Goal: Task Accomplishment & Management: Complete application form

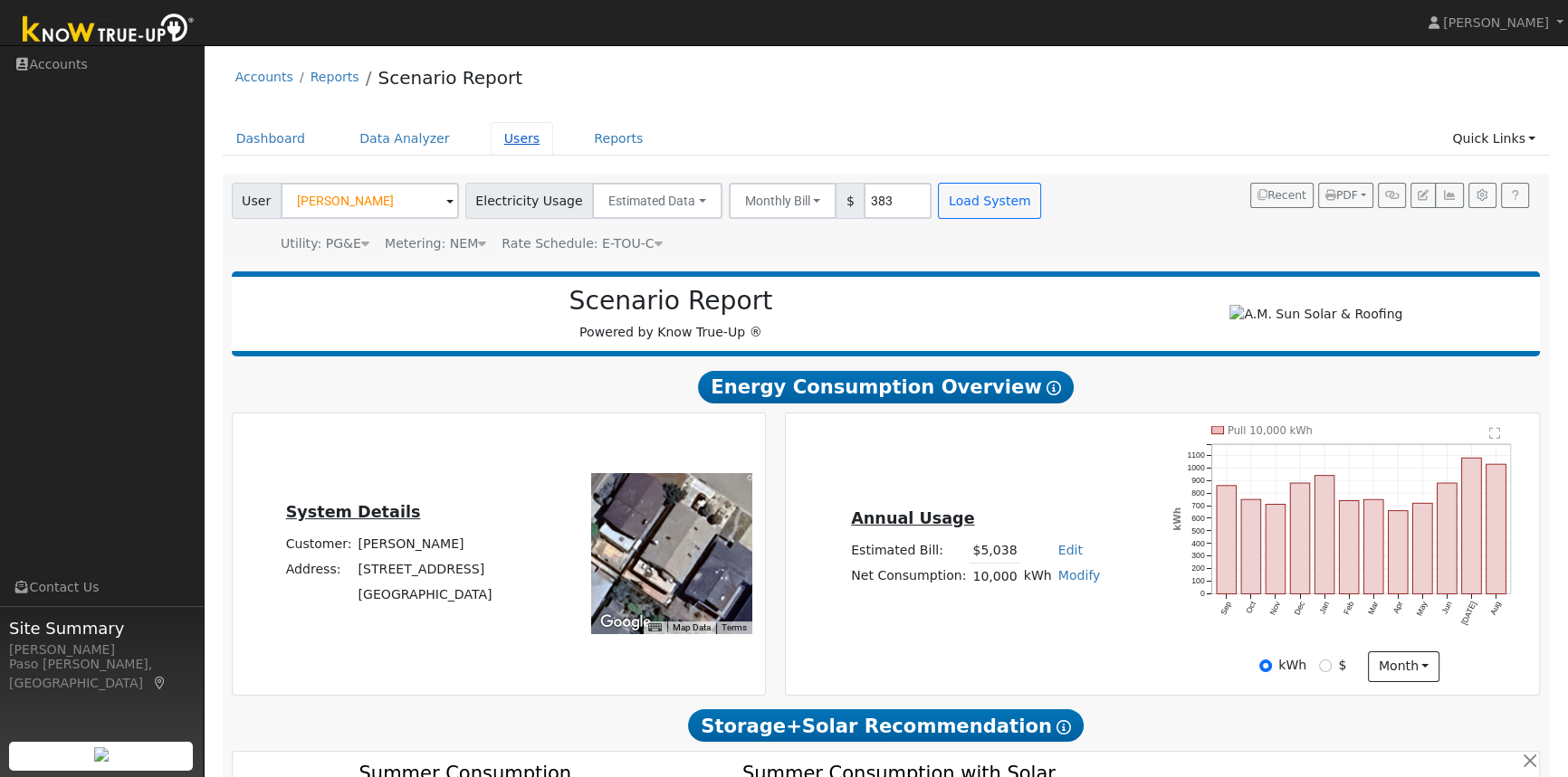
click at [498, 138] on link "Users" at bounding box center [522, 139] width 64 height 33
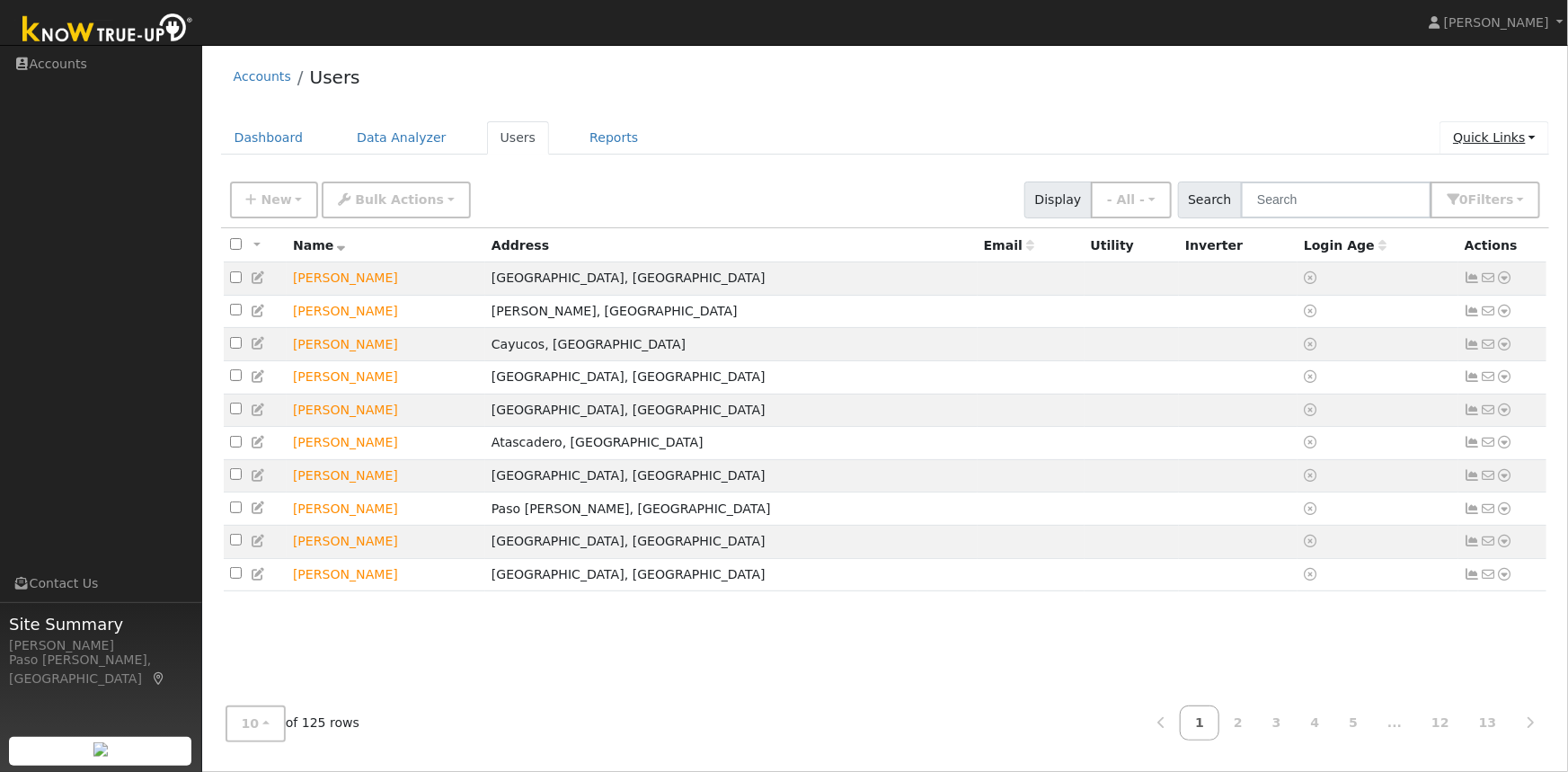
click at [1496, 139] on link "Quick Links" at bounding box center [1494, 138] width 109 height 33
click at [1438, 170] on link "Quick Add" at bounding box center [1458, 176] width 182 height 25
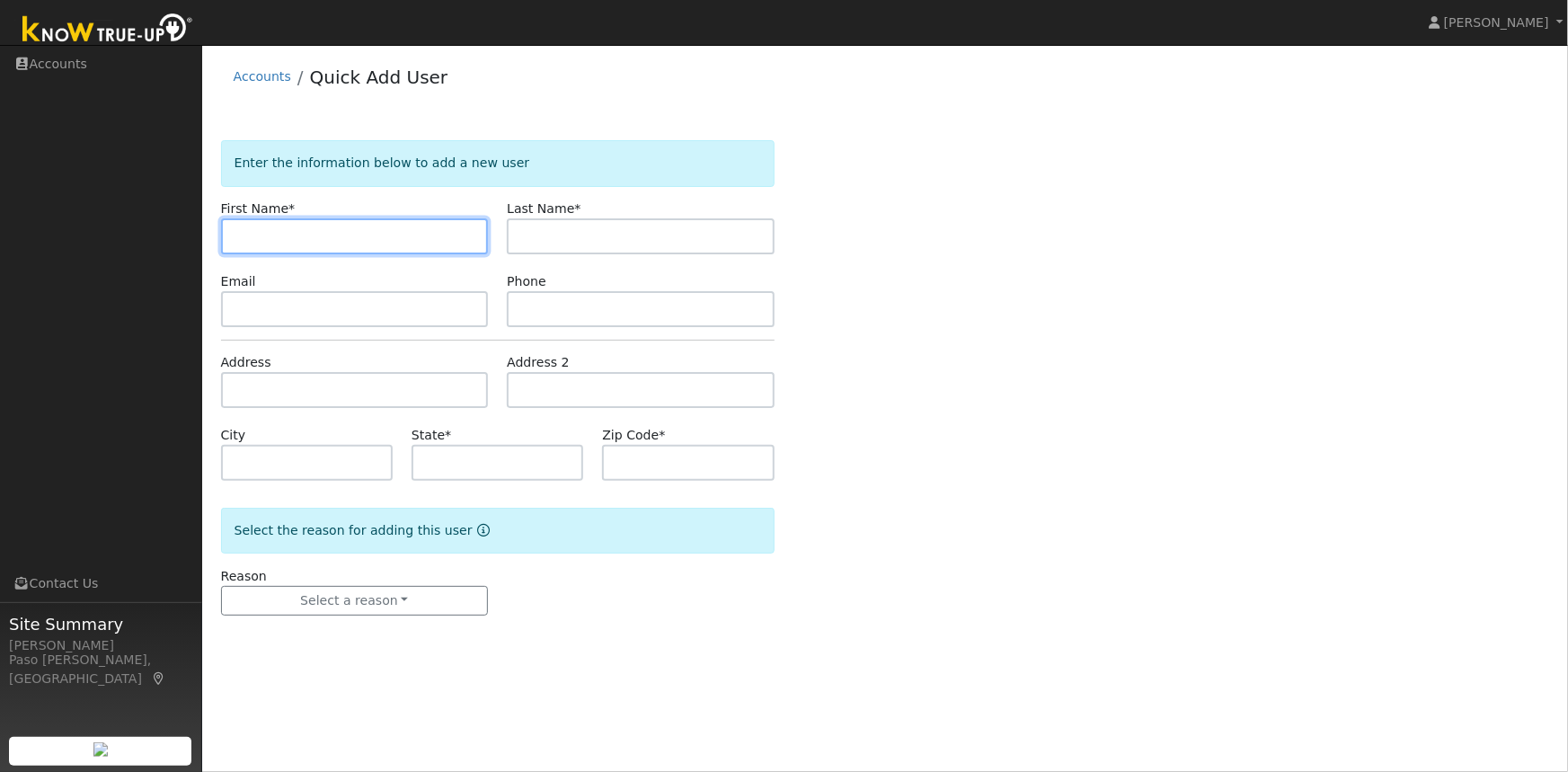
click at [275, 235] on input "text" at bounding box center [355, 236] width 268 height 36
paste input "Heidi Heller"
drag, startPoint x: 270, startPoint y: 232, endPoint x: 295, endPoint y: 233, distance: 25.0
click at [306, 234] on input "Heidi Heller" at bounding box center [355, 236] width 268 height 36
type input "Heidi"
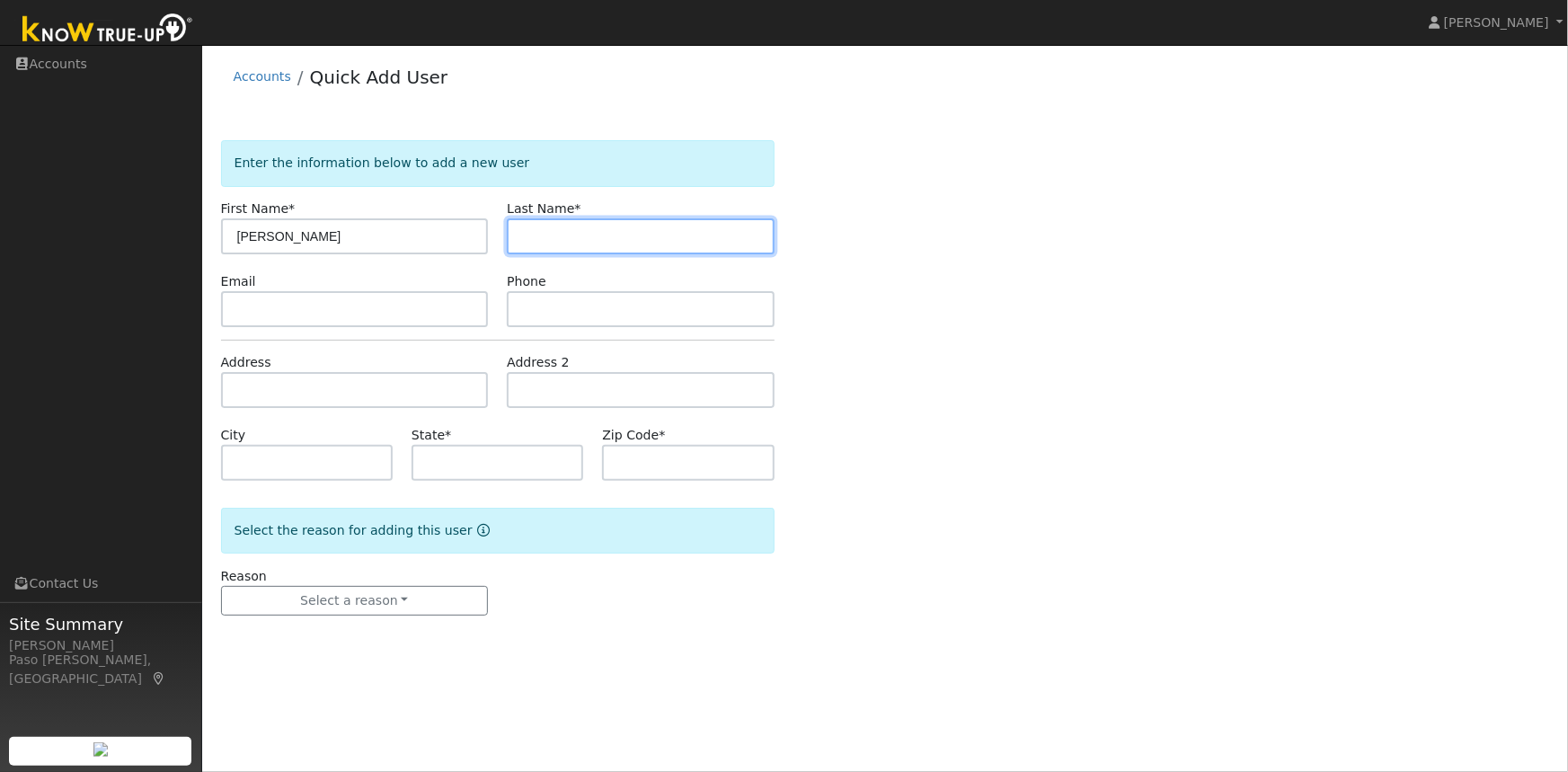
click at [538, 230] on input "text" at bounding box center [641, 236] width 268 height 36
paste input "Heller"
type input "Heller"
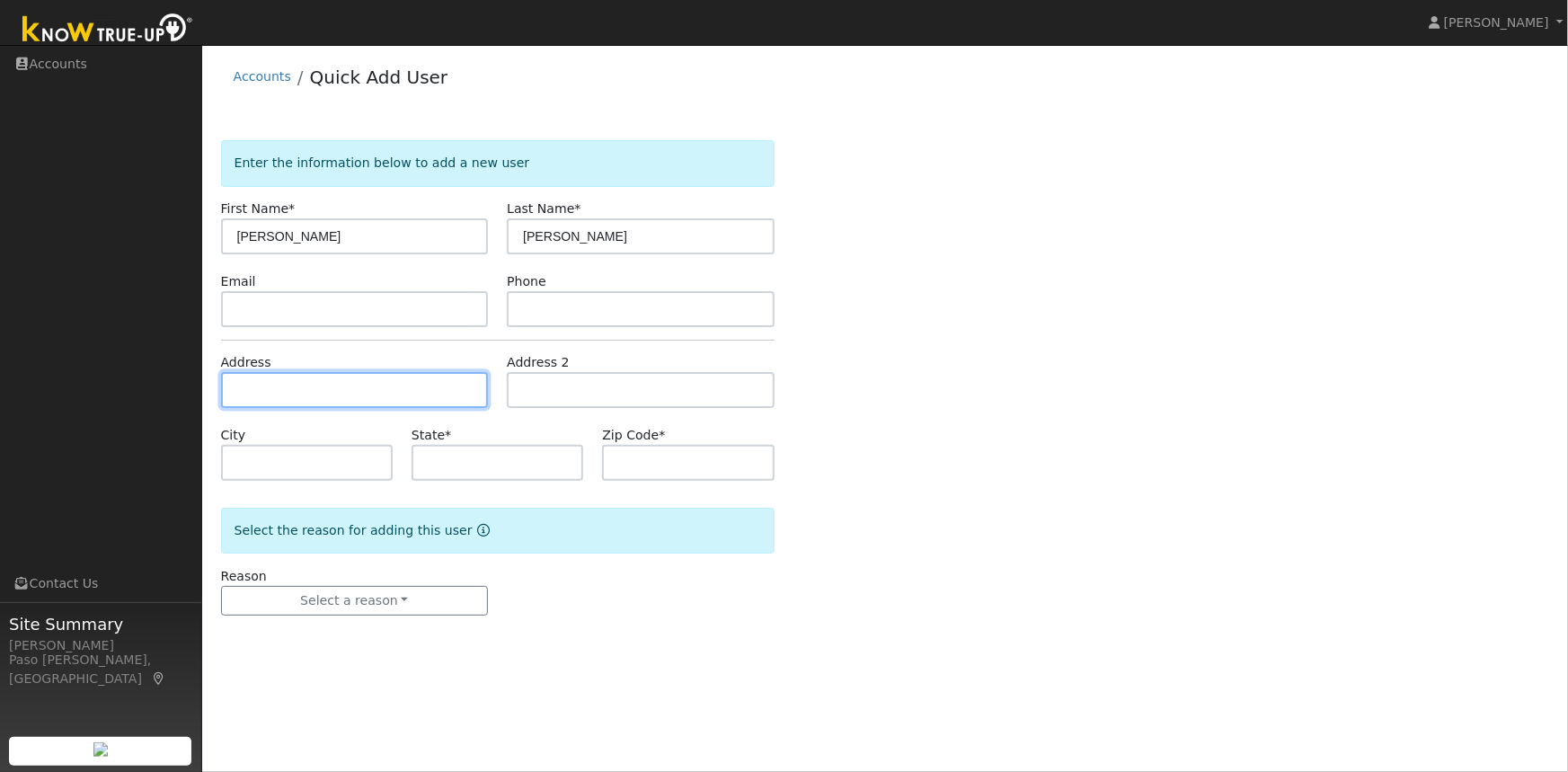
click at [352, 394] on input "text" at bounding box center [355, 390] width 268 height 36
paste input "416 Seventh St, Paso Robles, 93446"
type input "416 7th Street"
type input "Paso Robles"
type input "CA"
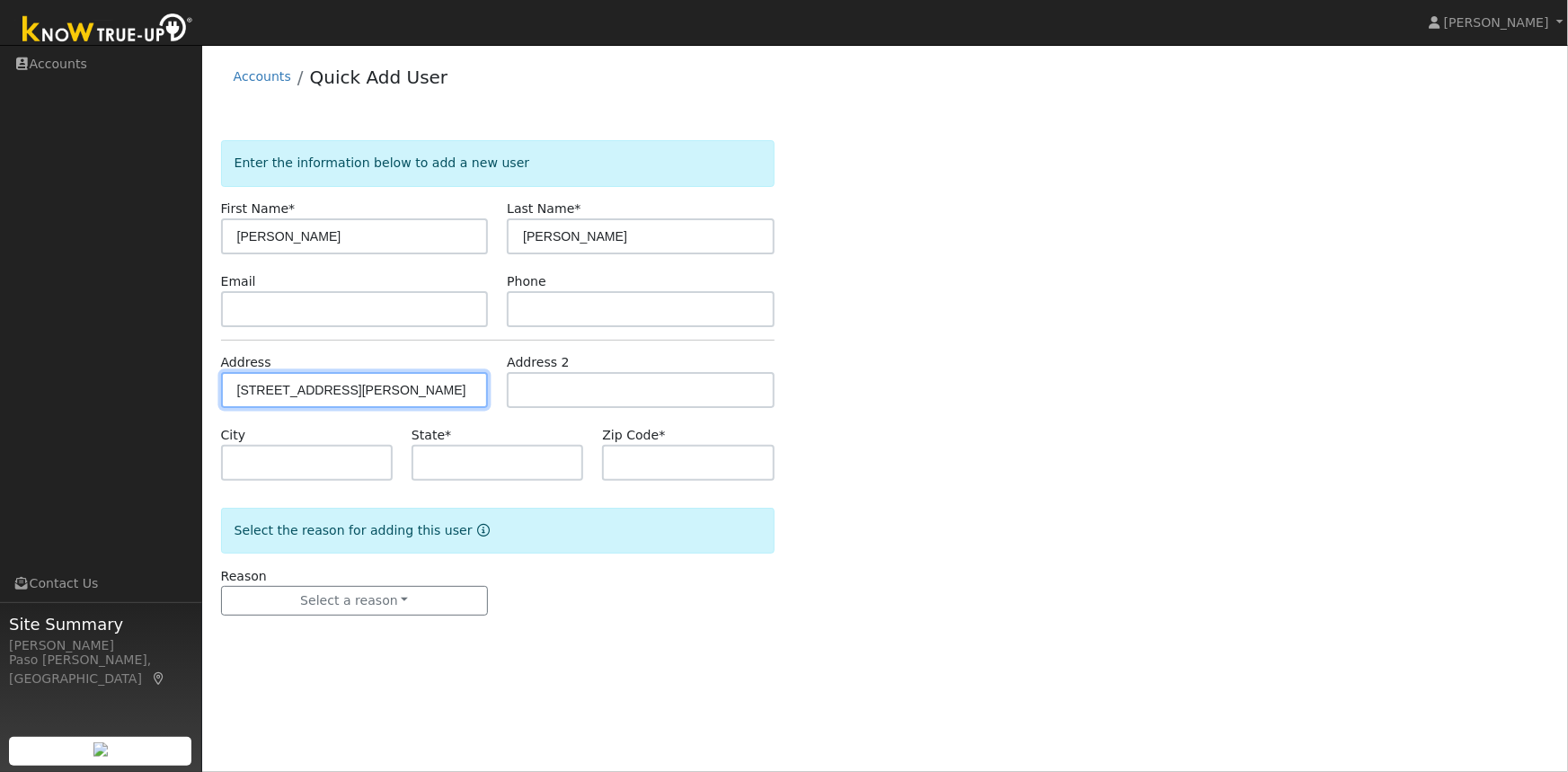
type input "93446"
click at [859, 364] on div "Enter the information below to add a new user First Name * Heidi Last Name * He…" at bounding box center [885, 396] width 1329 height 512
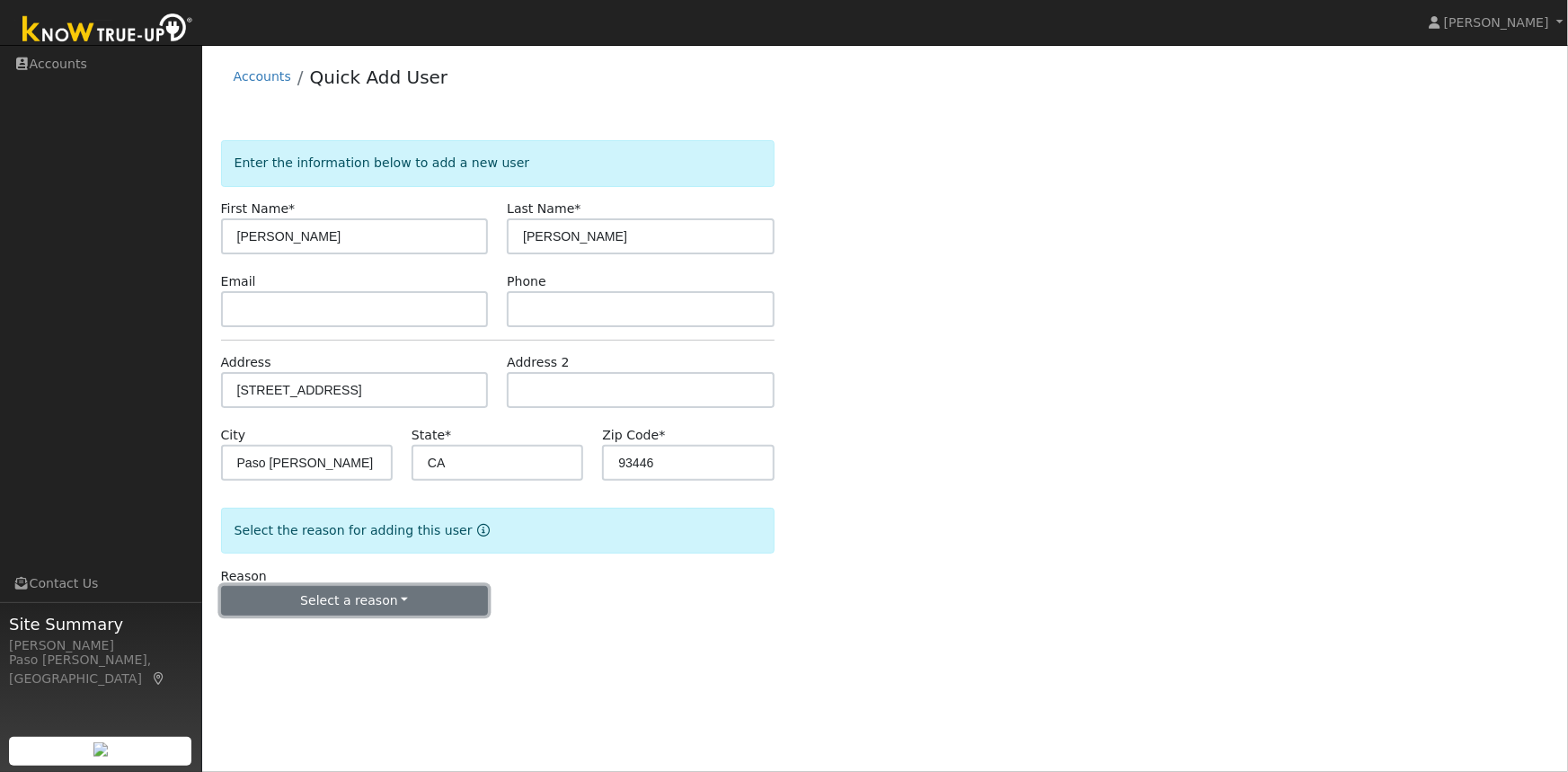
click at [344, 606] on button "Select a reason" at bounding box center [355, 601] width 268 height 30
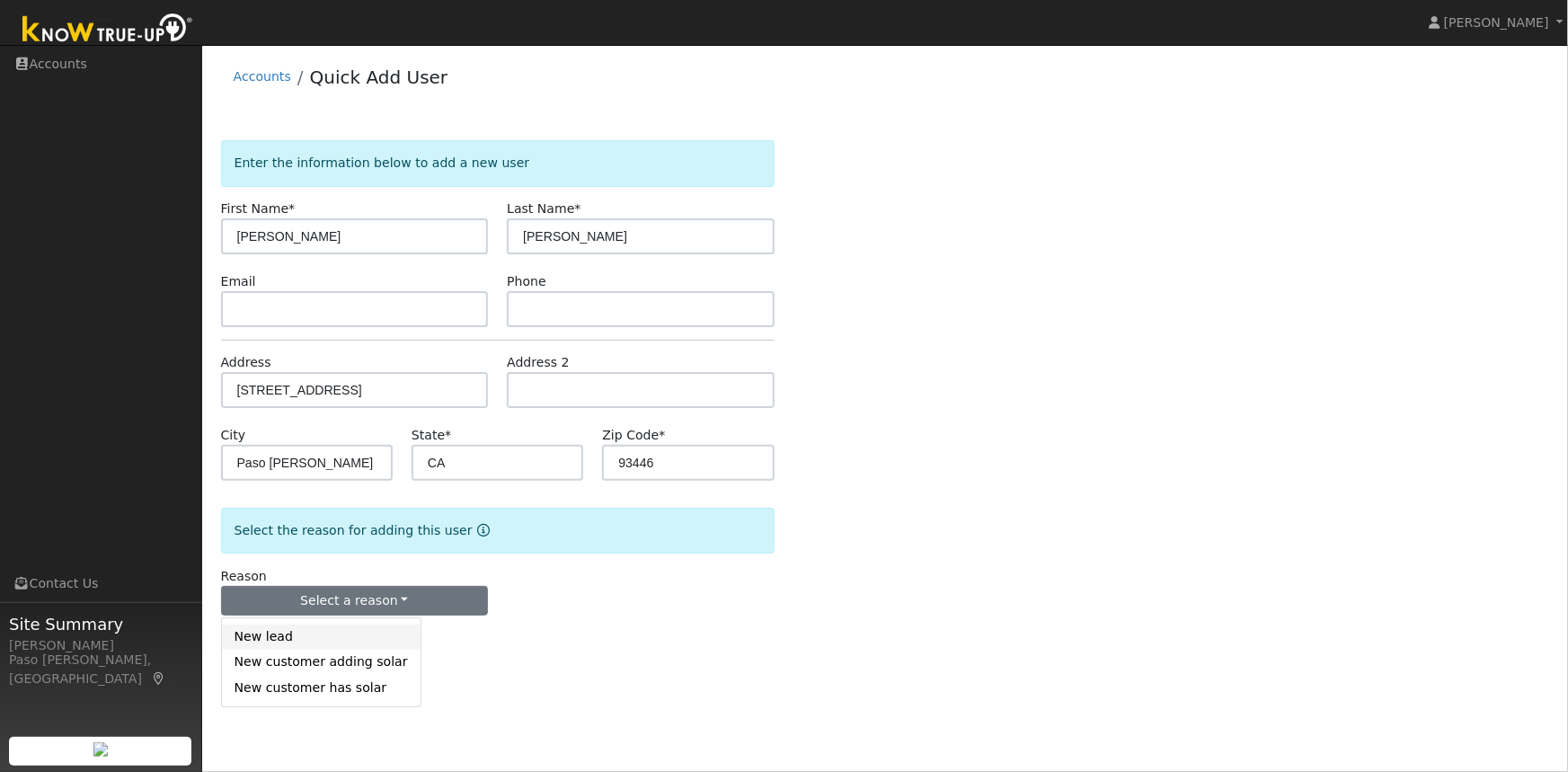
click at [295, 640] on link "New lead" at bounding box center [321, 637] width 199 height 25
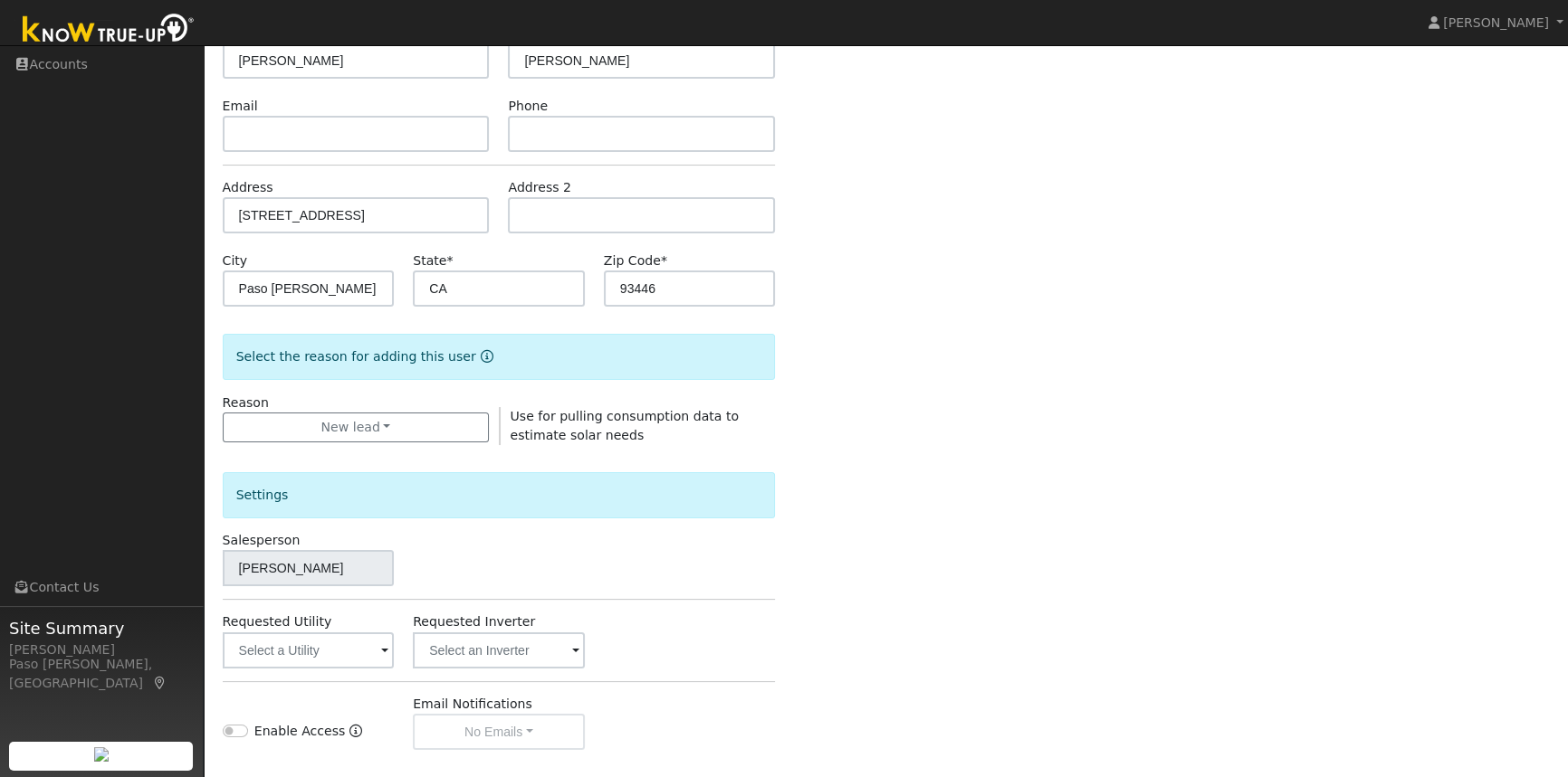
scroll to position [329, 0]
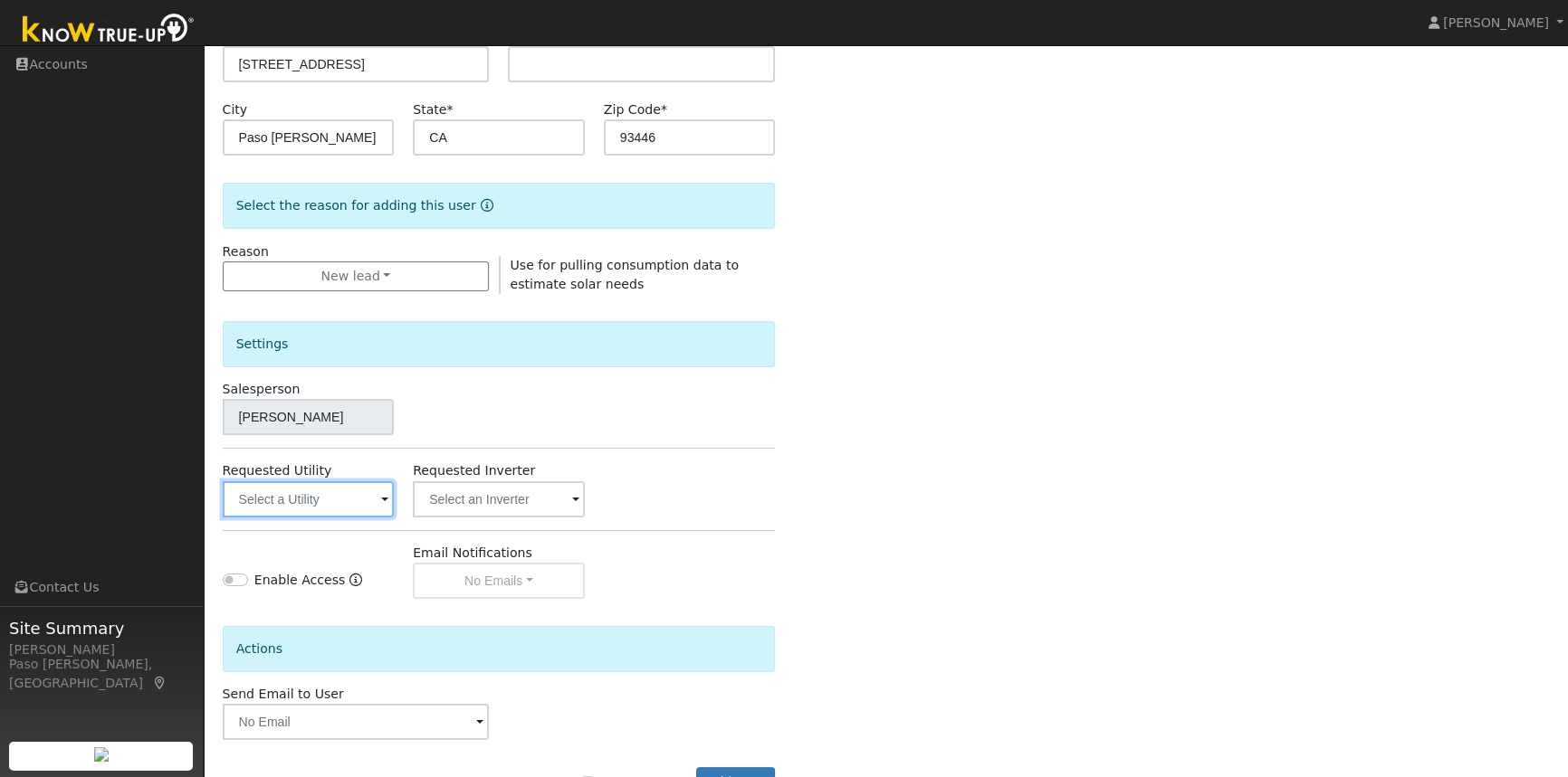
click at [326, 495] on input "text" at bounding box center [308, 500] width 172 height 36
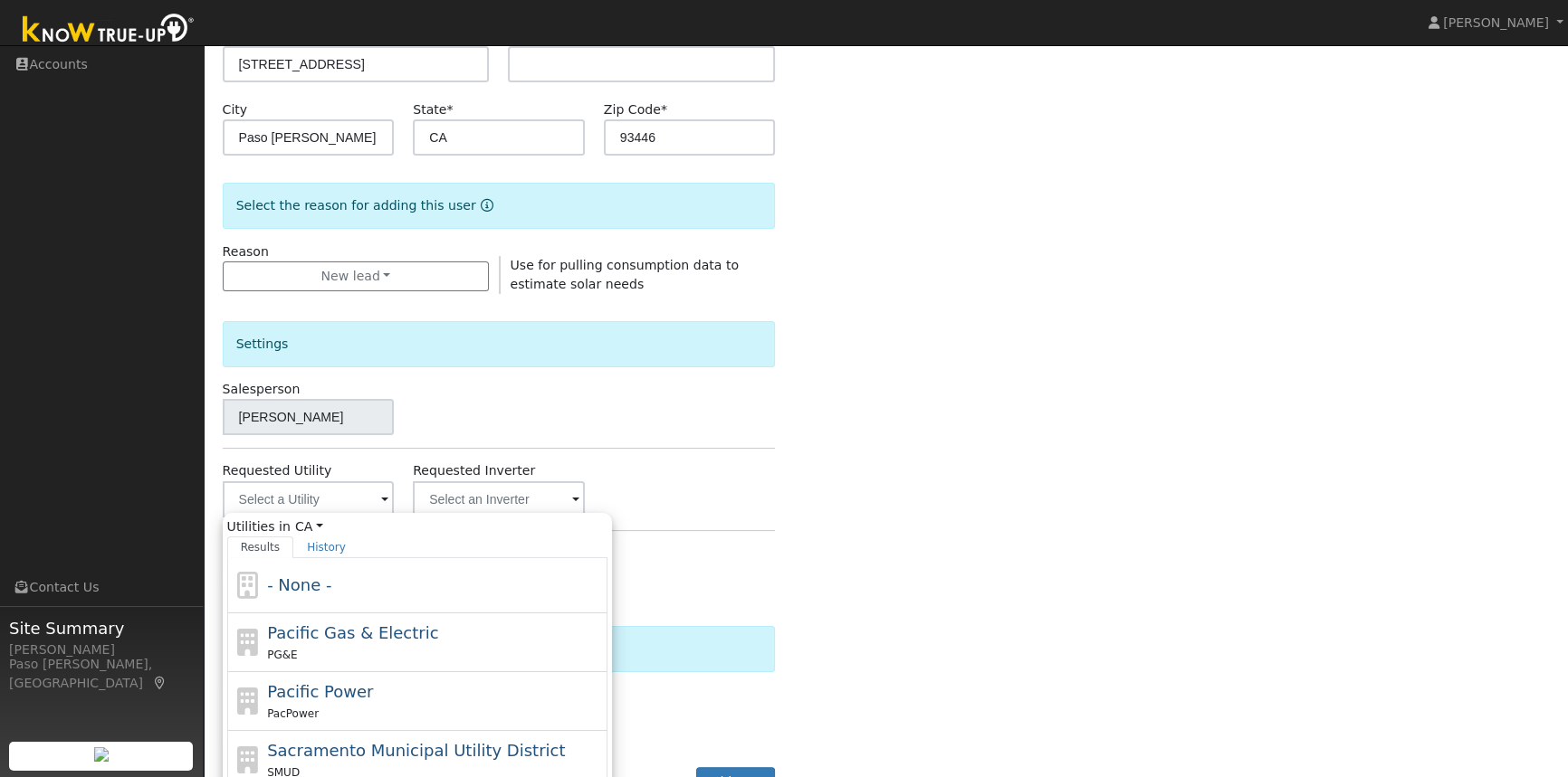
click at [323, 627] on span "Pacific Gas & Electric" at bounding box center [353, 633] width 171 height 19
type input "Pacific Gas & Electric"
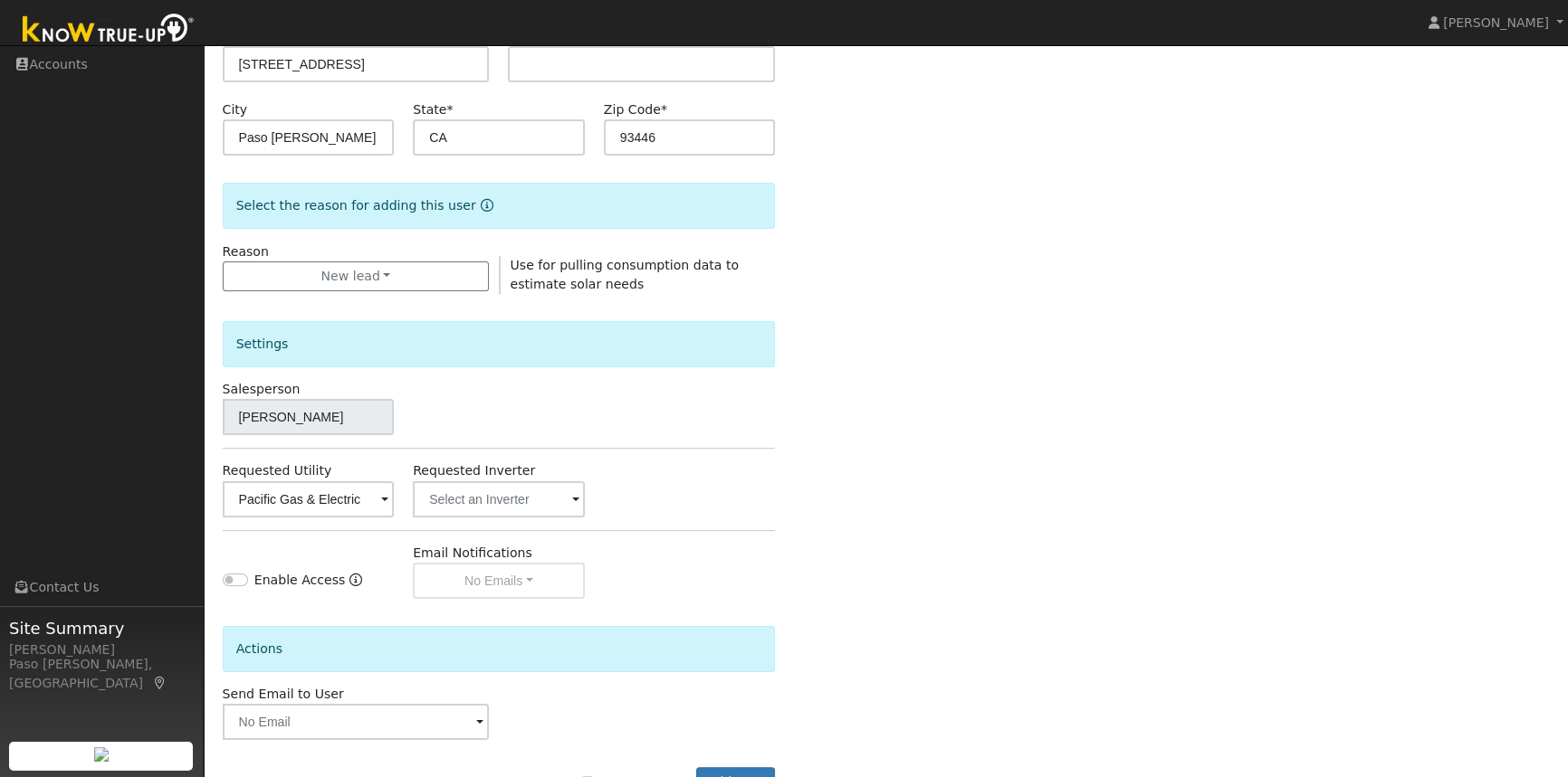
click at [970, 486] on div "Enter the information below to add a new user First Name * Heidi Last Name * He…" at bounding box center [886, 324] width 1328 height 1022
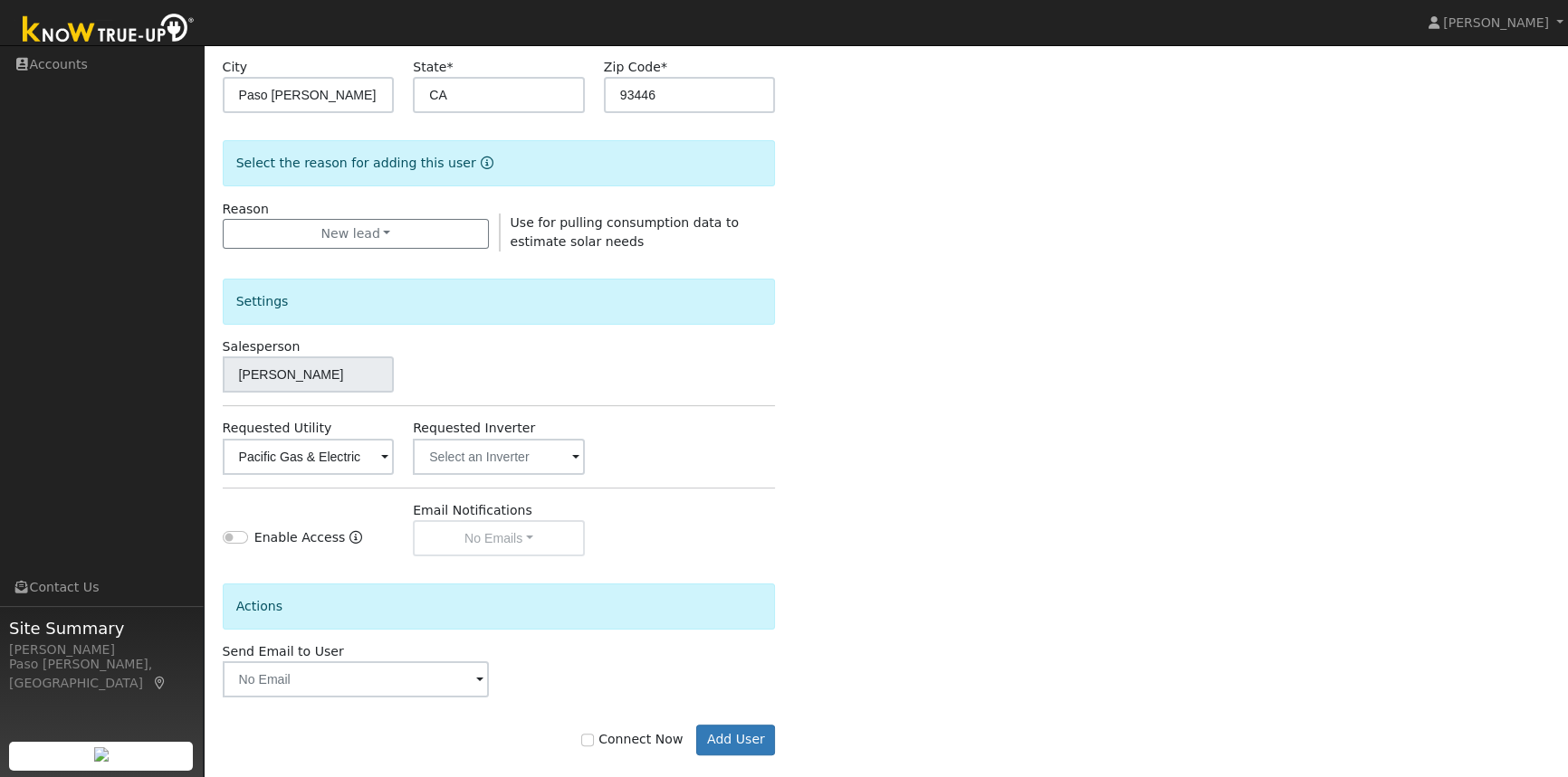
scroll to position [392, 0]
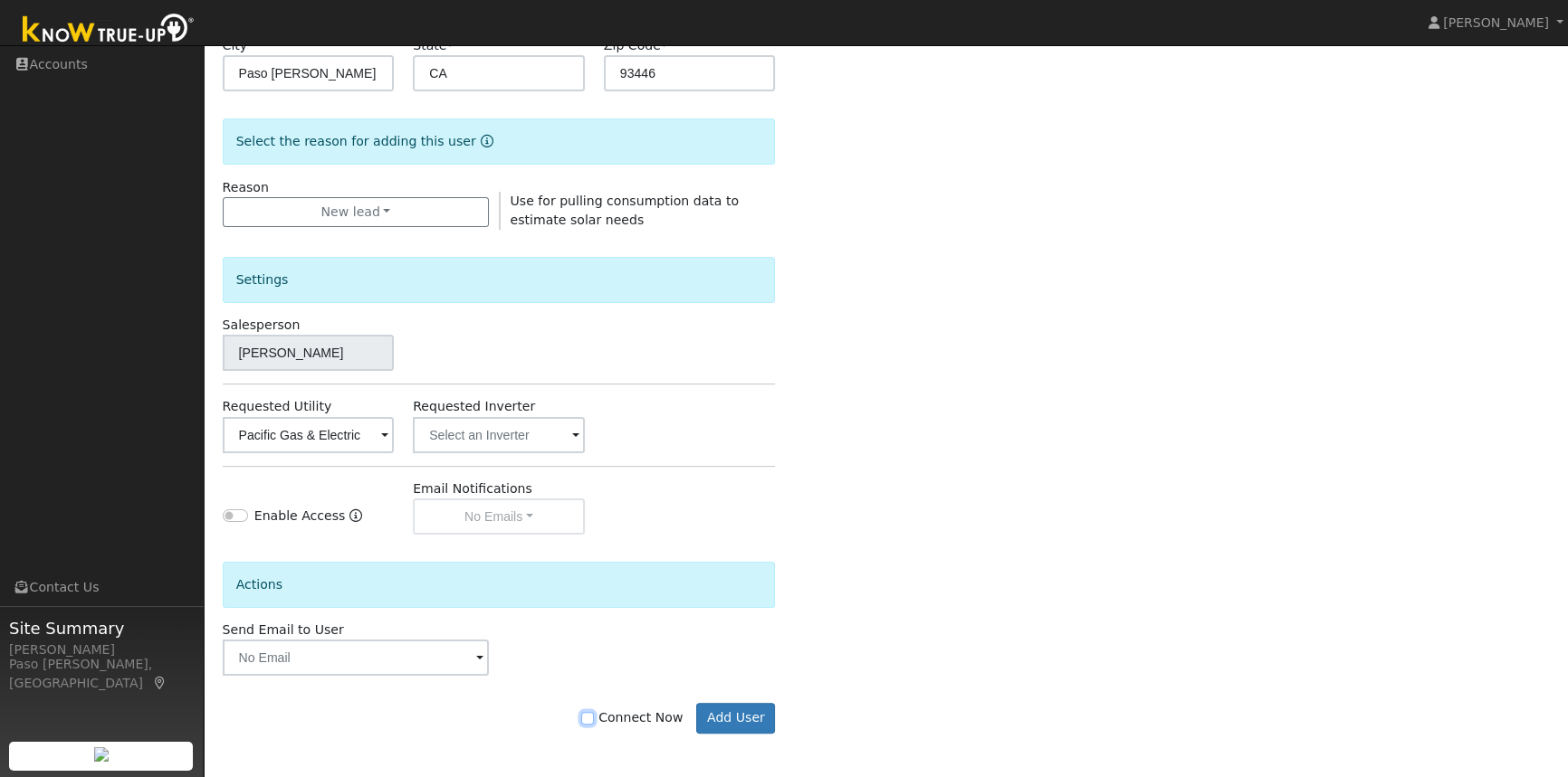
click at [594, 716] on input "Connect Now" at bounding box center [587, 718] width 12 height 12
checkbox input "true"
click at [713, 716] on button "Add User" at bounding box center [736, 718] width 79 height 30
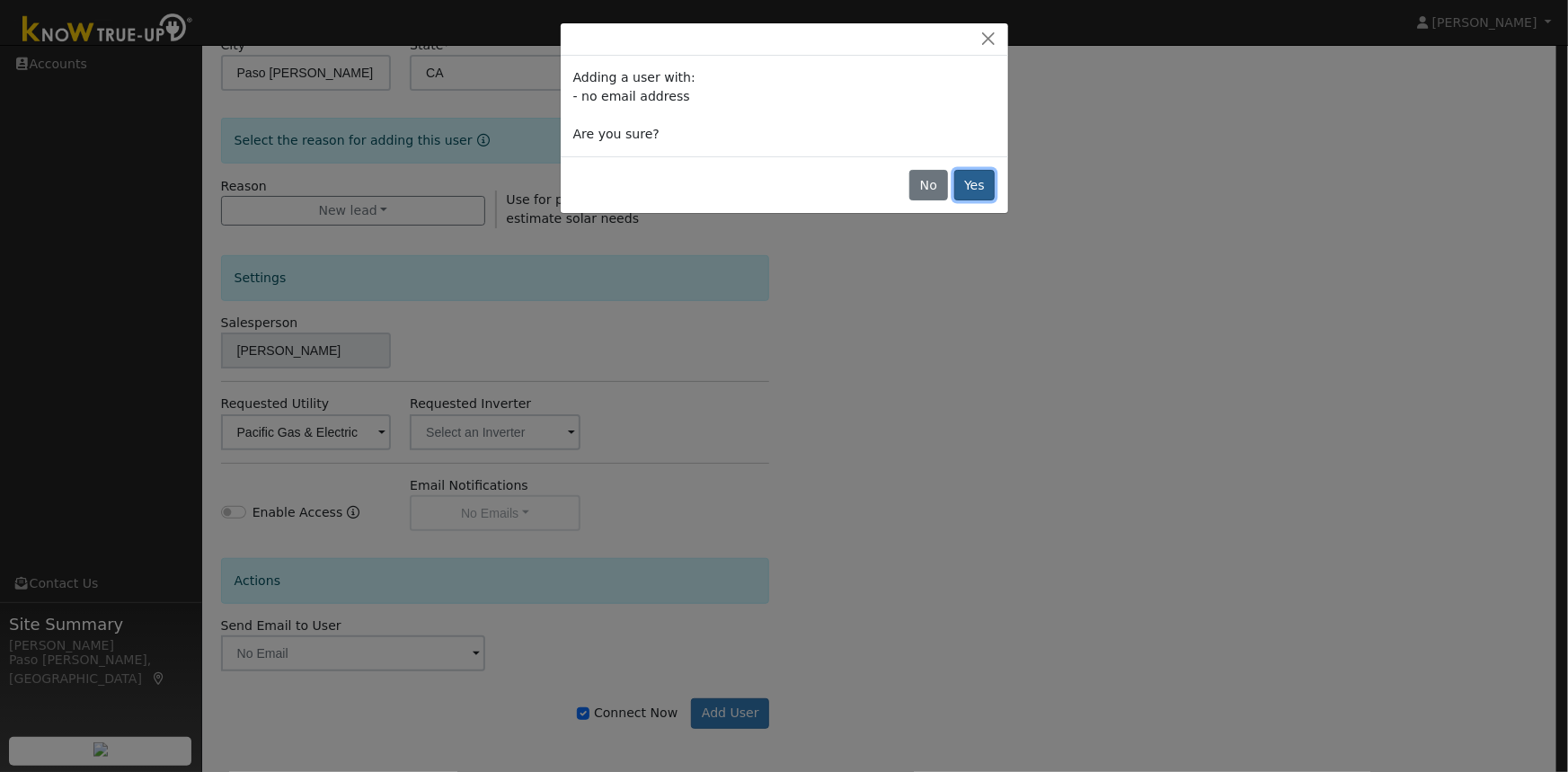
click at [978, 197] on button "Yes" at bounding box center [976, 185] width 42 height 30
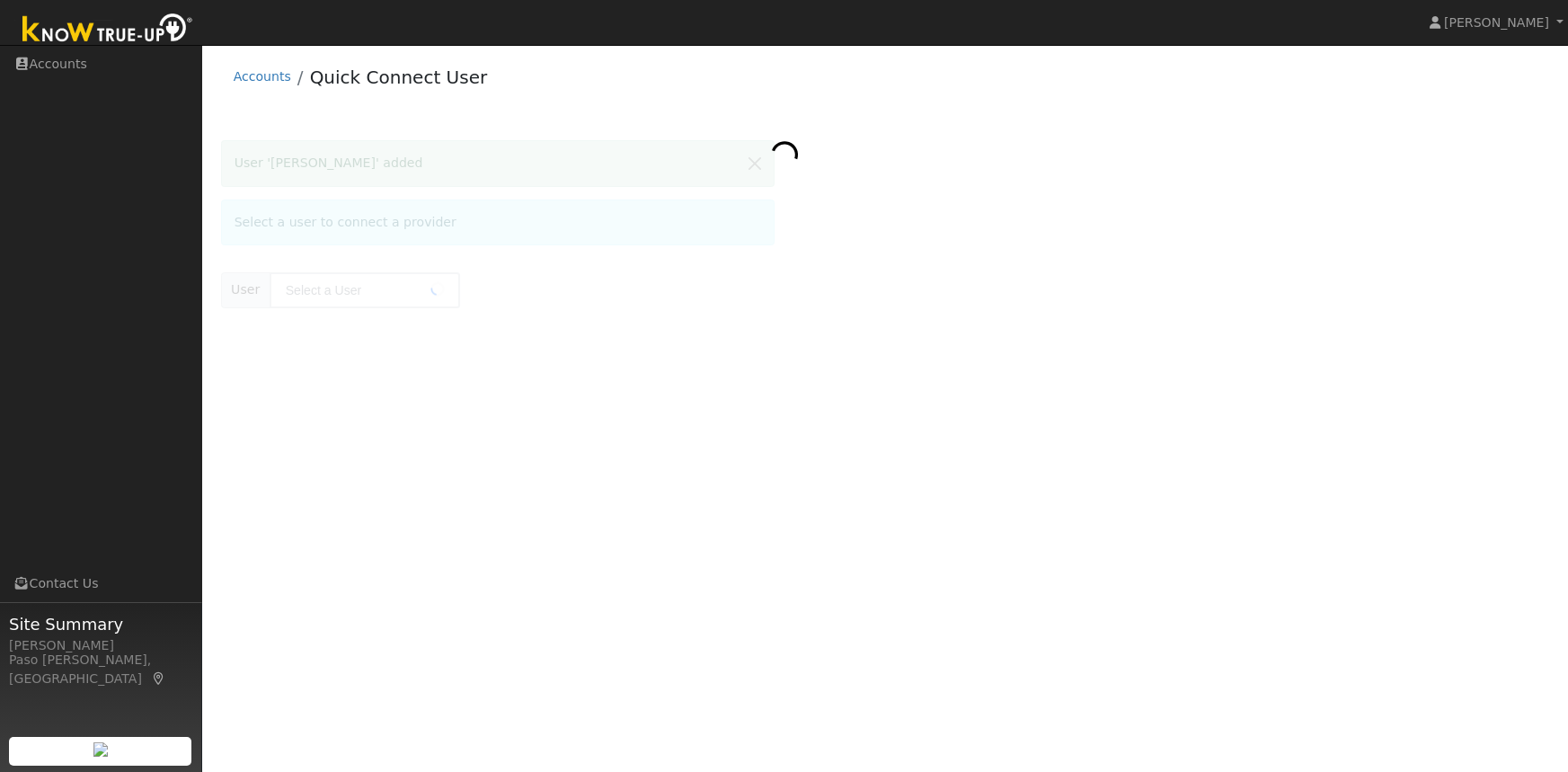
type input "[PERSON_NAME]"
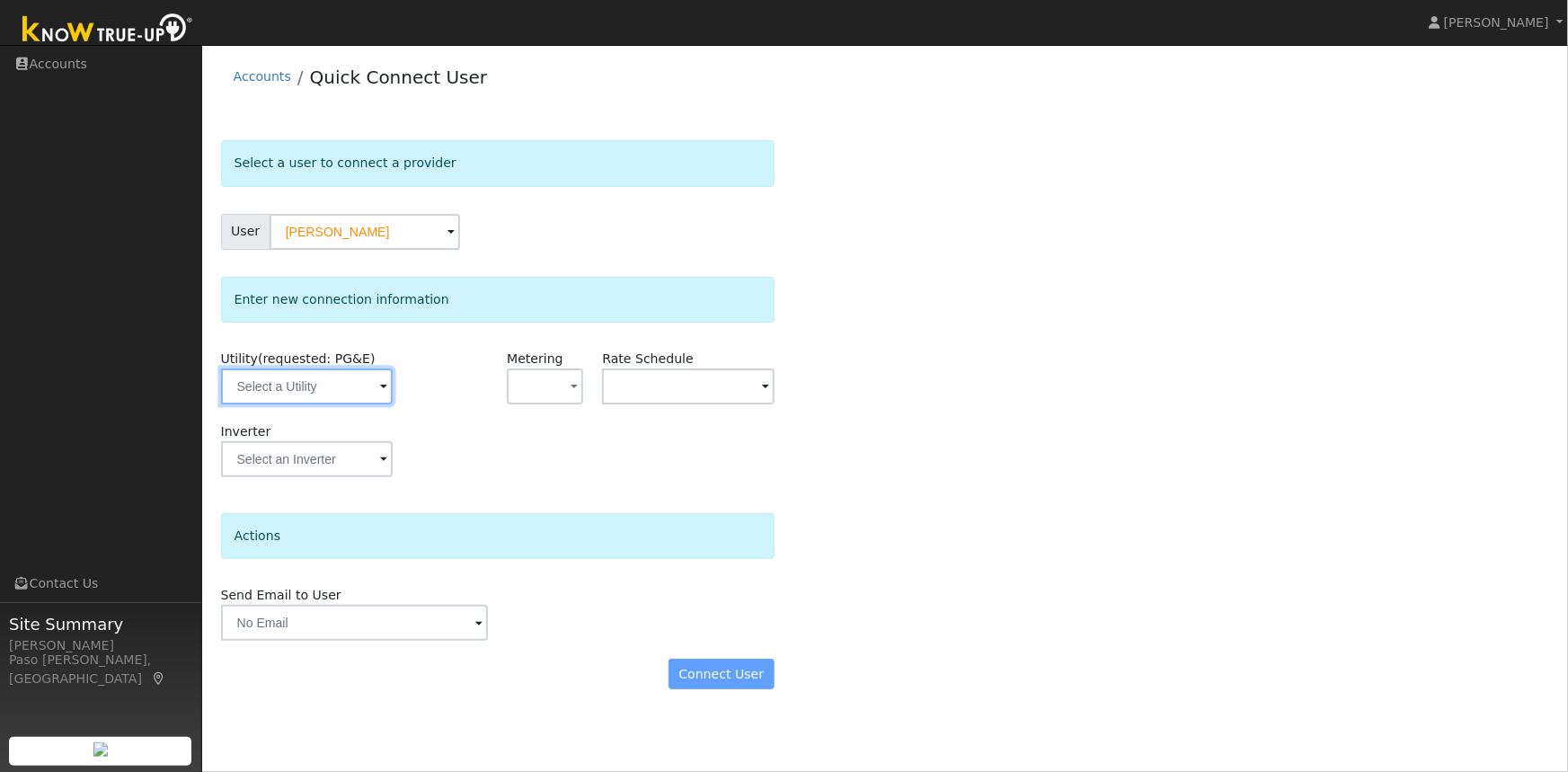
click at [327, 393] on input "text" at bounding box center [307, 387] width 172 height 36
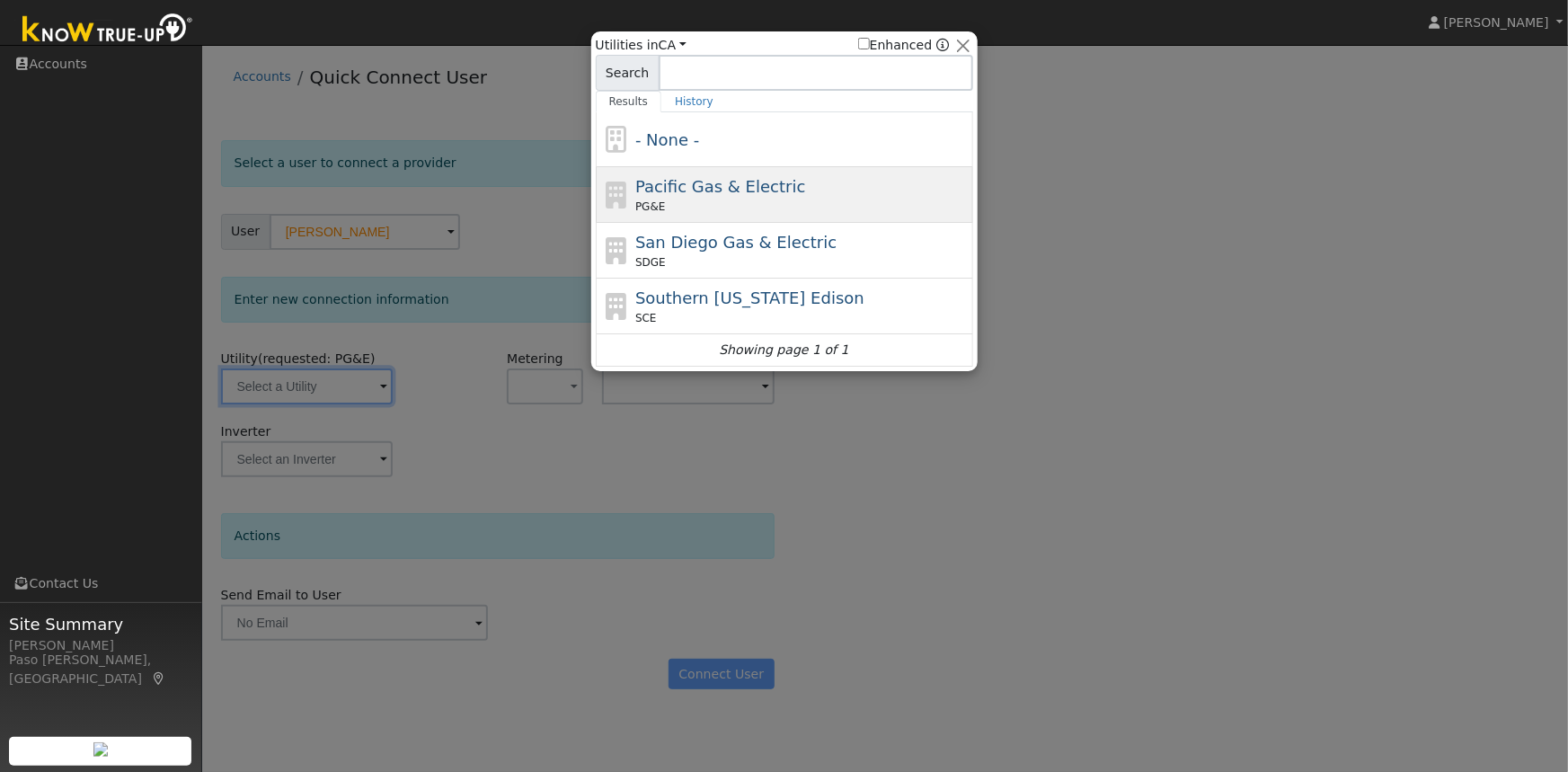
click at [712, 188] on span "Pacific Gas & Electric" at bounding box center [721, 187] width 170 height 19
type input "PG&E"
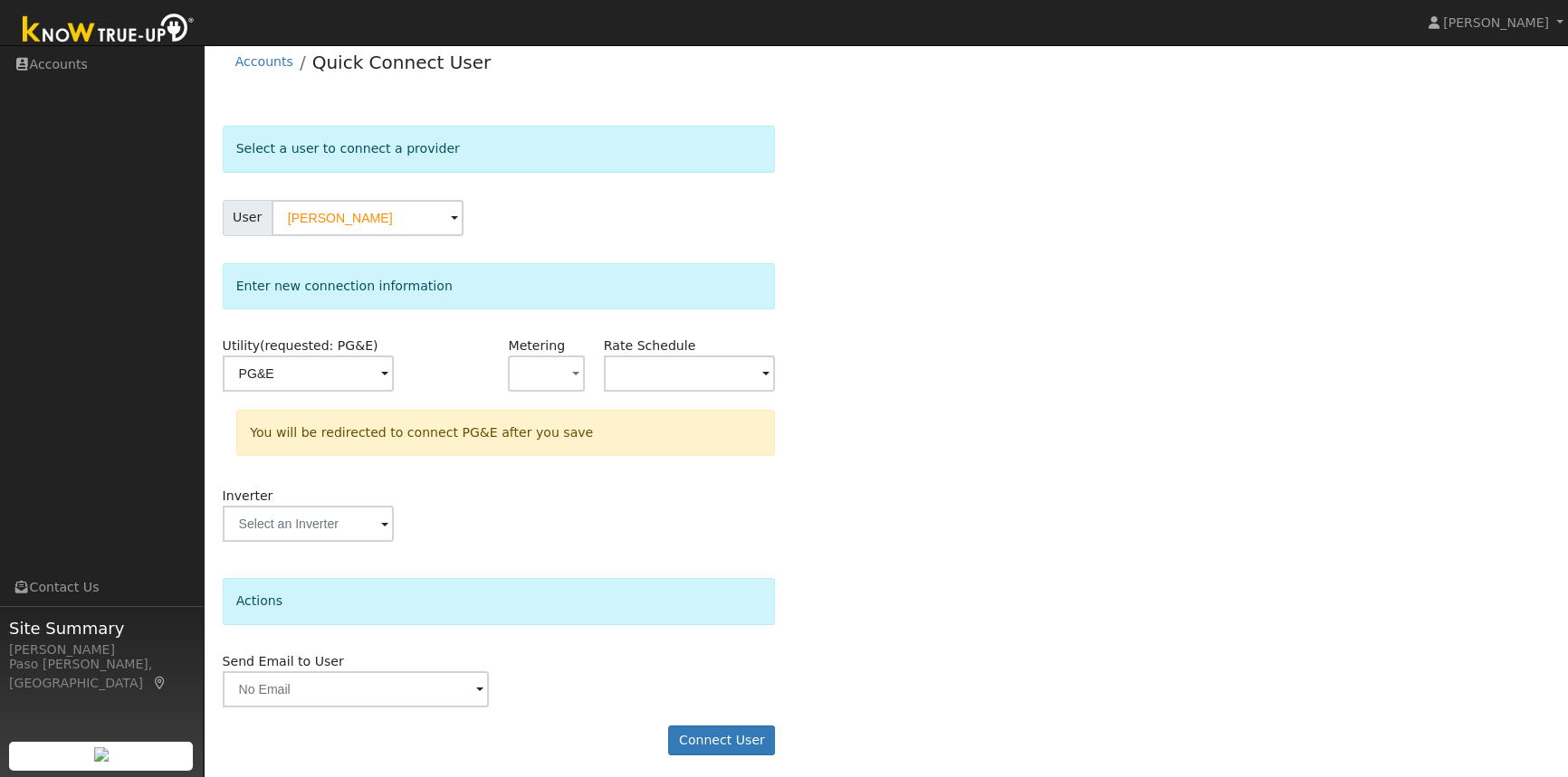
scroll to position [20, 0]
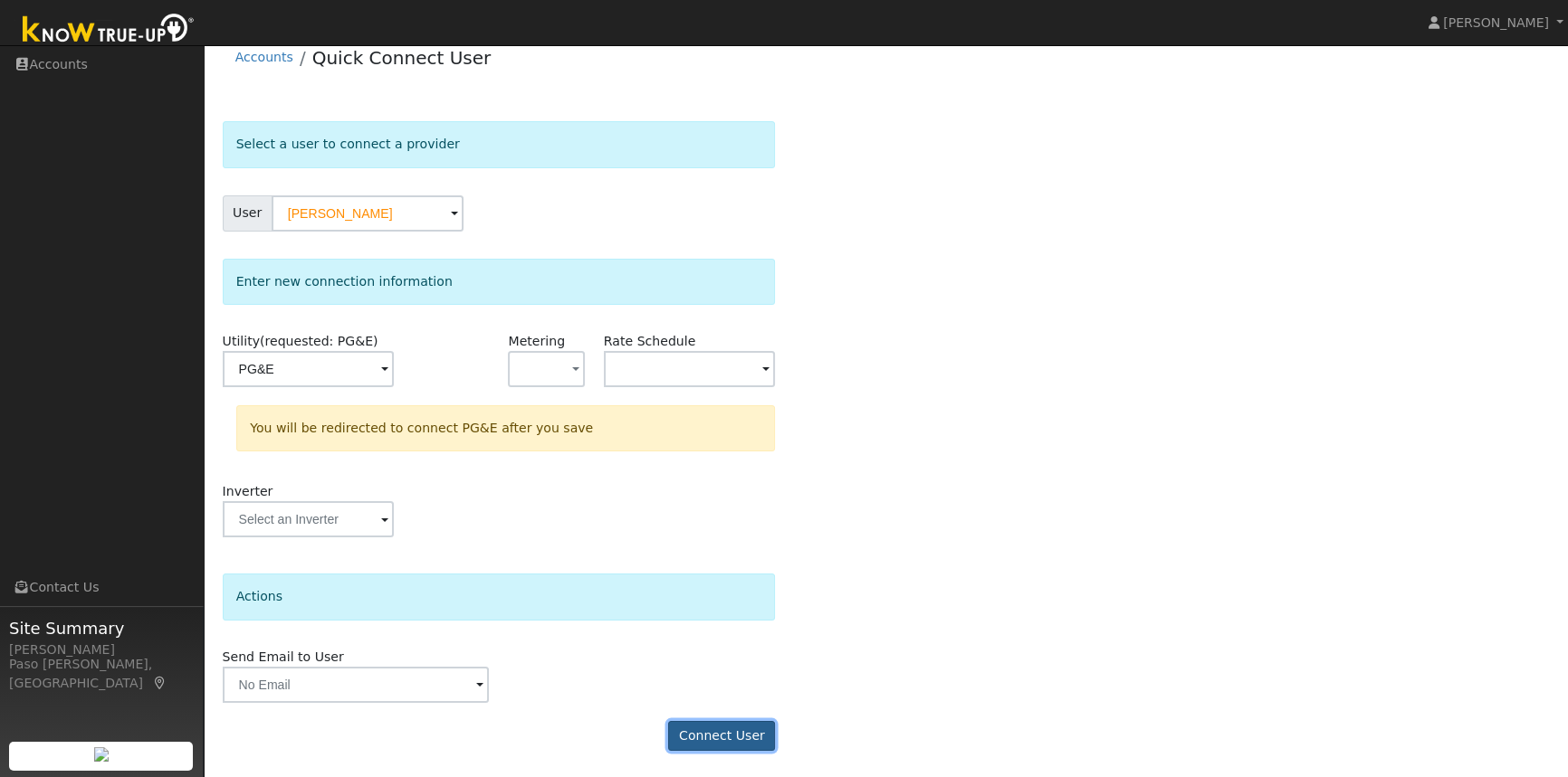
click at [735, 729] on button "Connect User" at bounding box center [721, 736] width 106 height 30
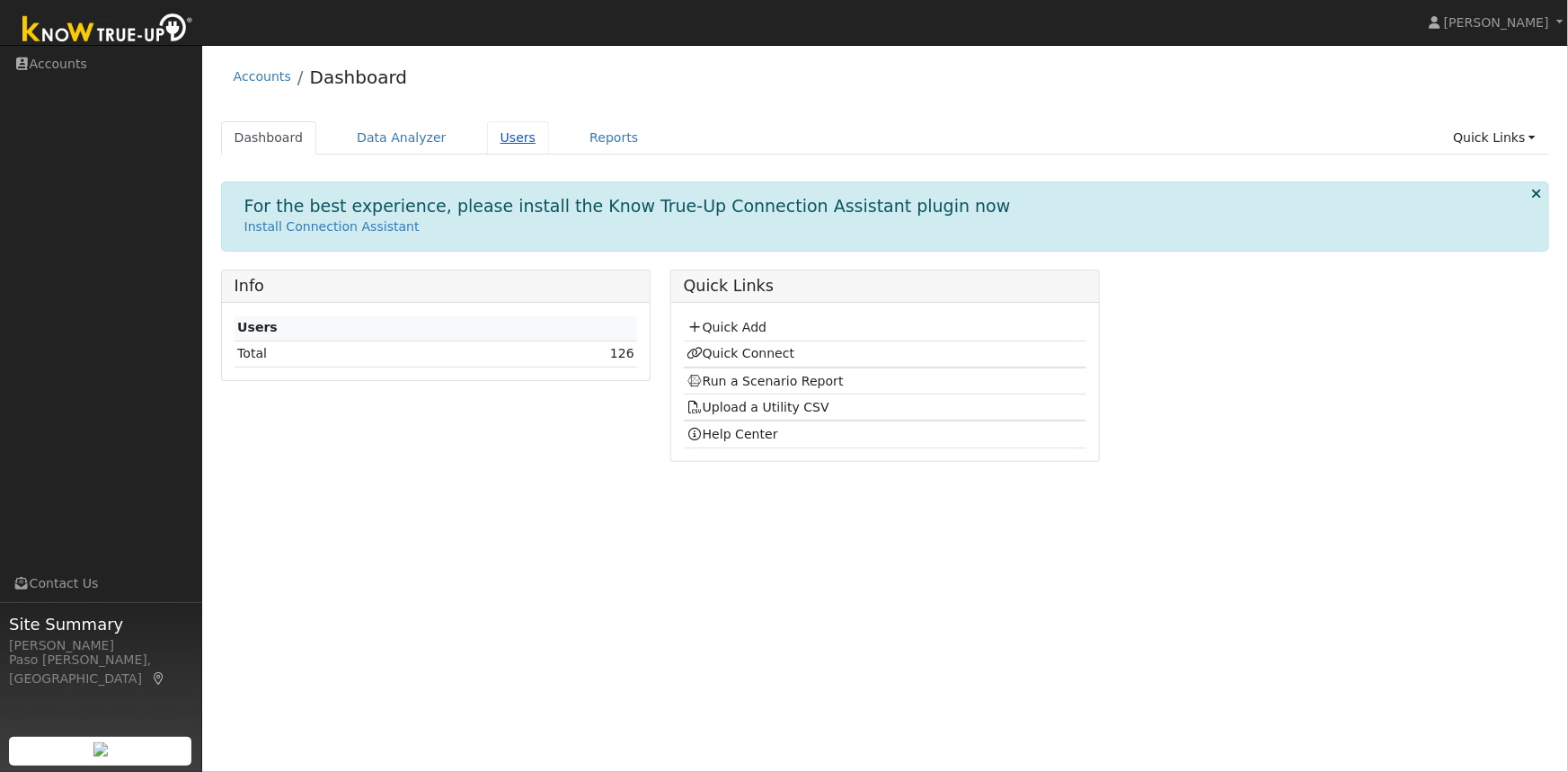
click at [489, 135] on link "Users" at bounding box center [518, 138] width 63 height 33
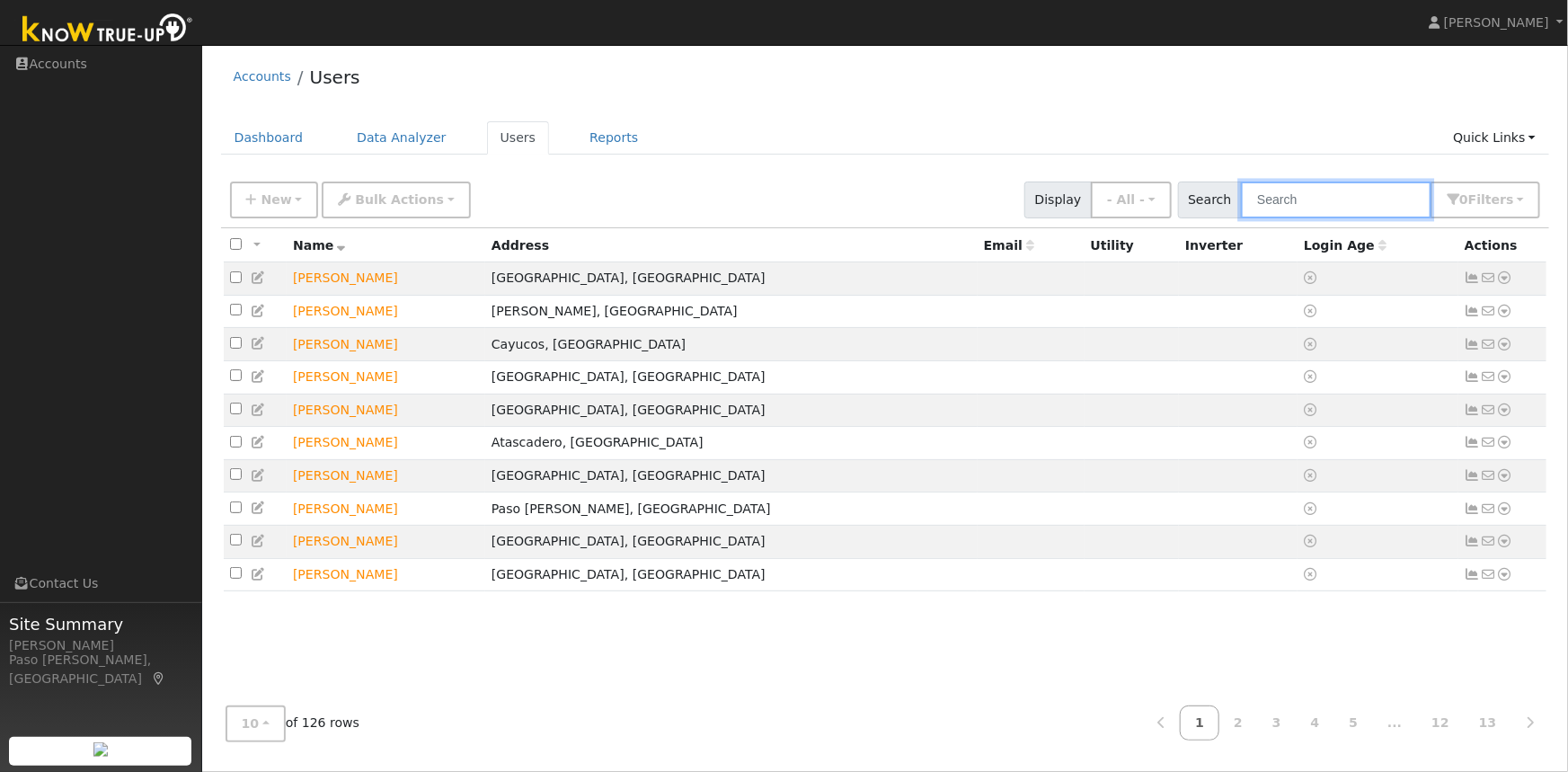
click at [1357, 197] on input "text" at bounding box center [1337, 199] width 191 height 37
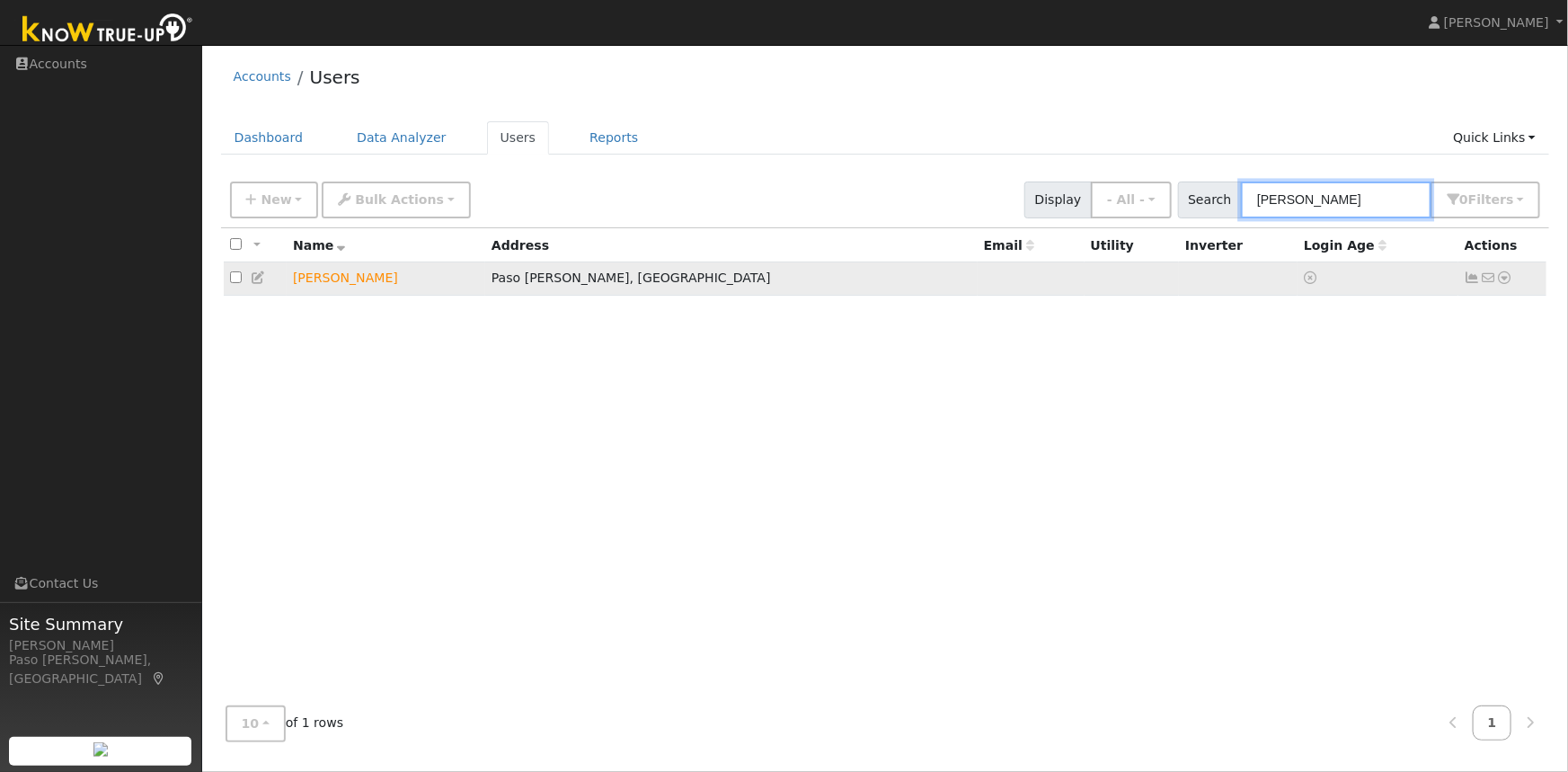
type input "heller"
click at [1509, 278] on icon at bounding box center [1505, 277] width 16 height 12
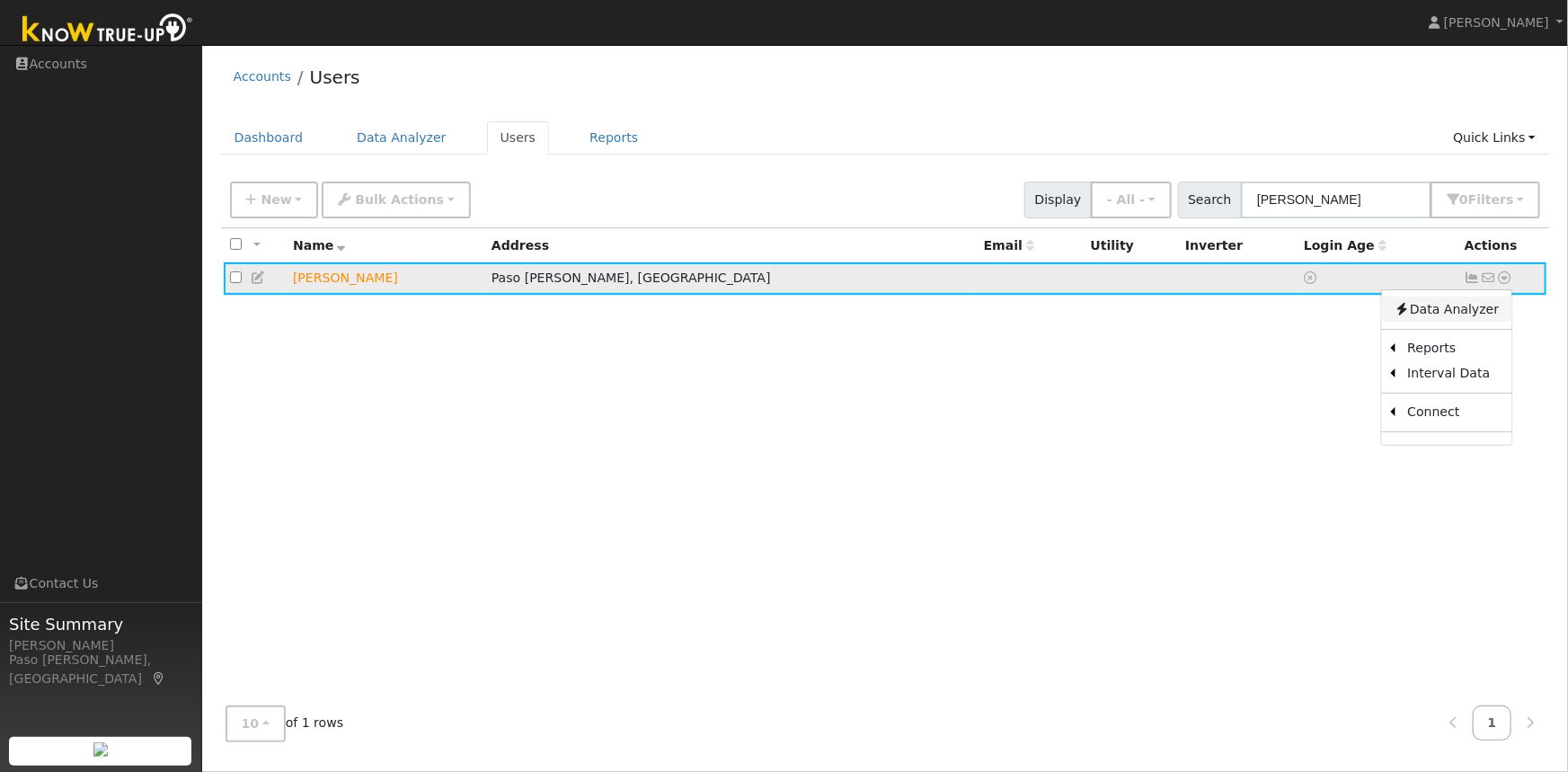
click at [1443, 309] on link "Data Analyzer" at bounding box center [1446, 309] width 130 height 25
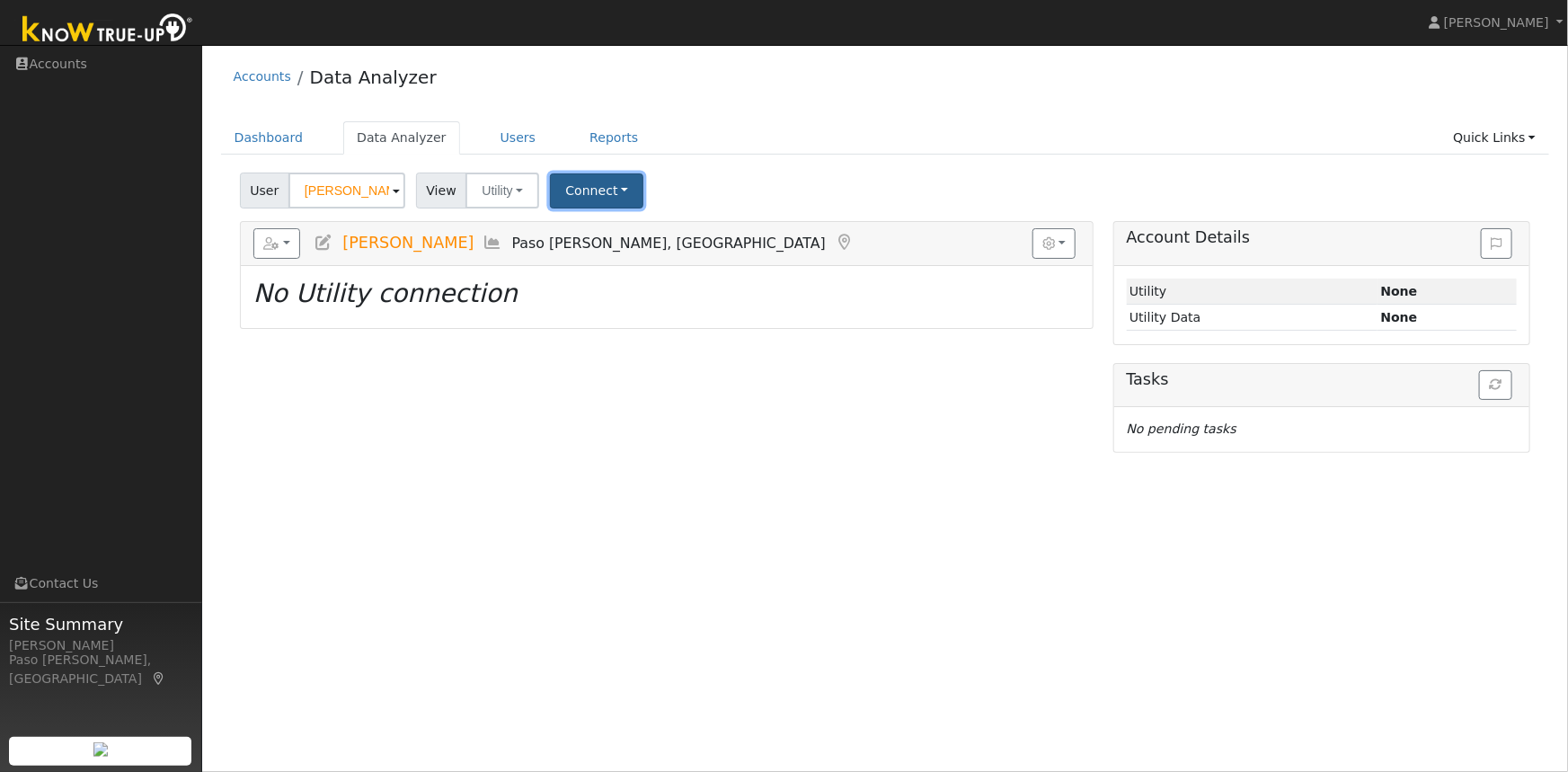
click at [579, 189] on button "Connect" at bounding box center [596, 191] width 93 height 35
click at [575, 265] on link "Quick Connect" at bounding box center [622, 269] width 141 height 25
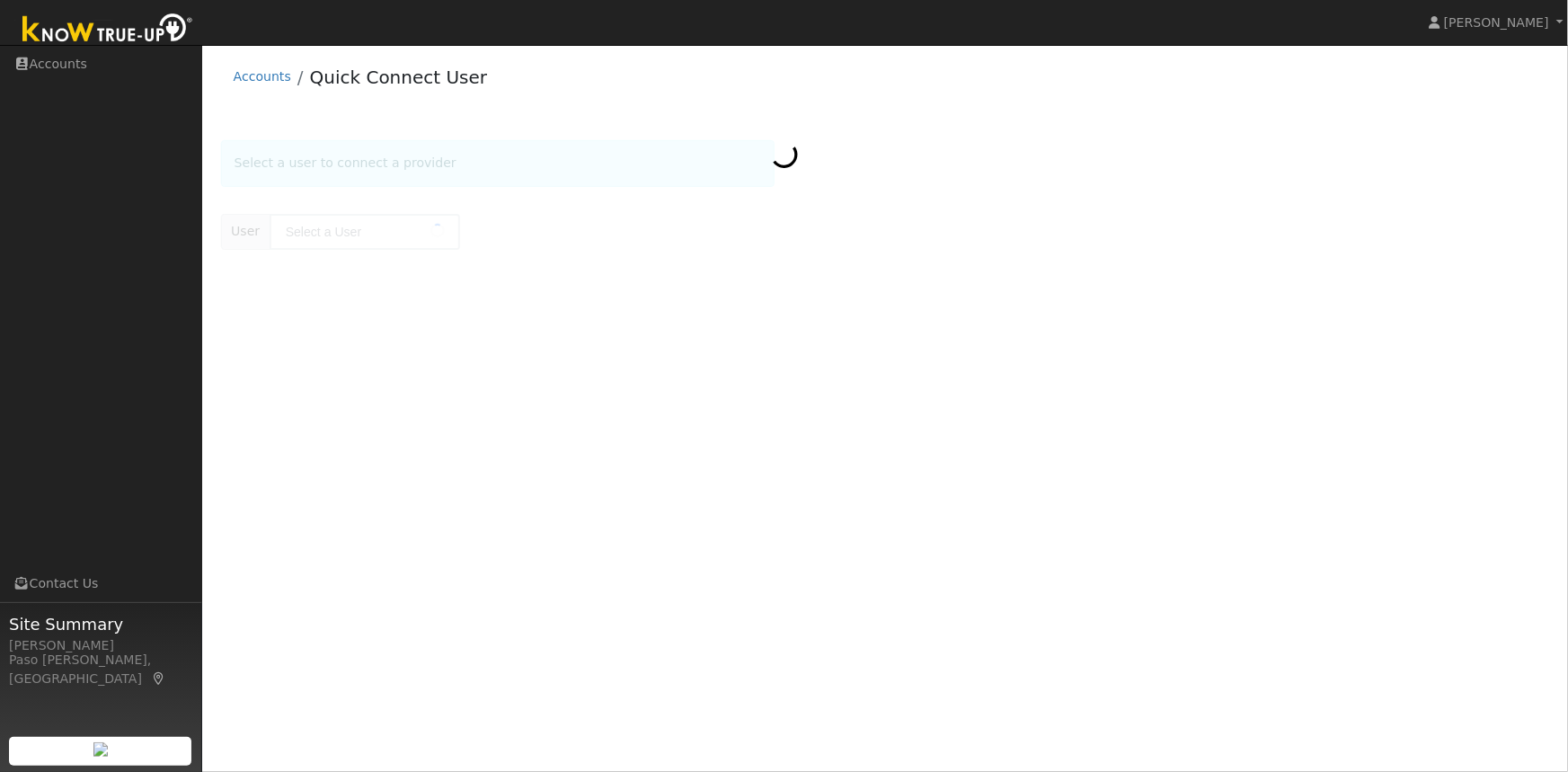
type input "[PERSON_NAME]"
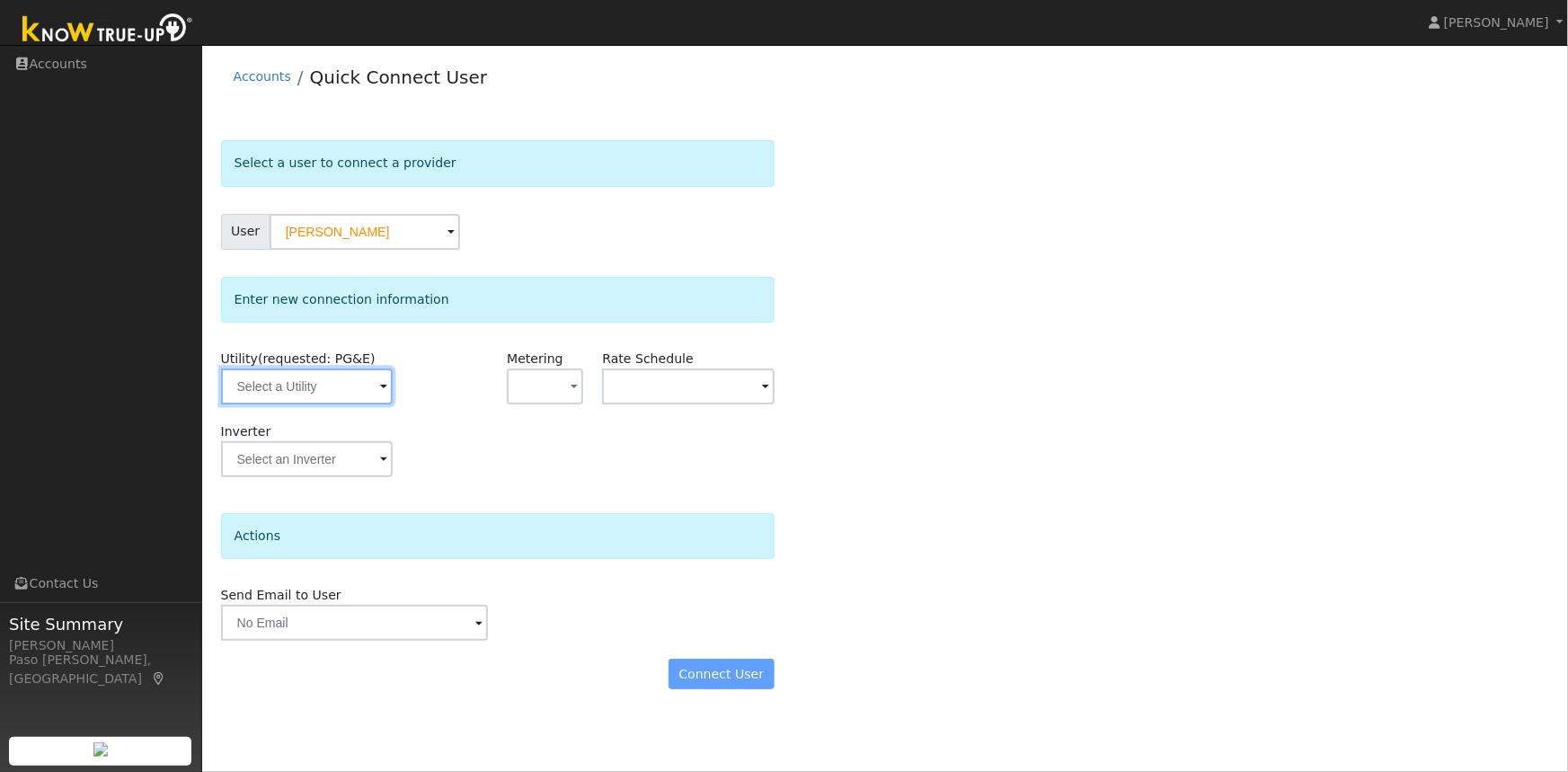
click at [308, 391] on input "text" at bounding box center [307, 387] width 172 height 36
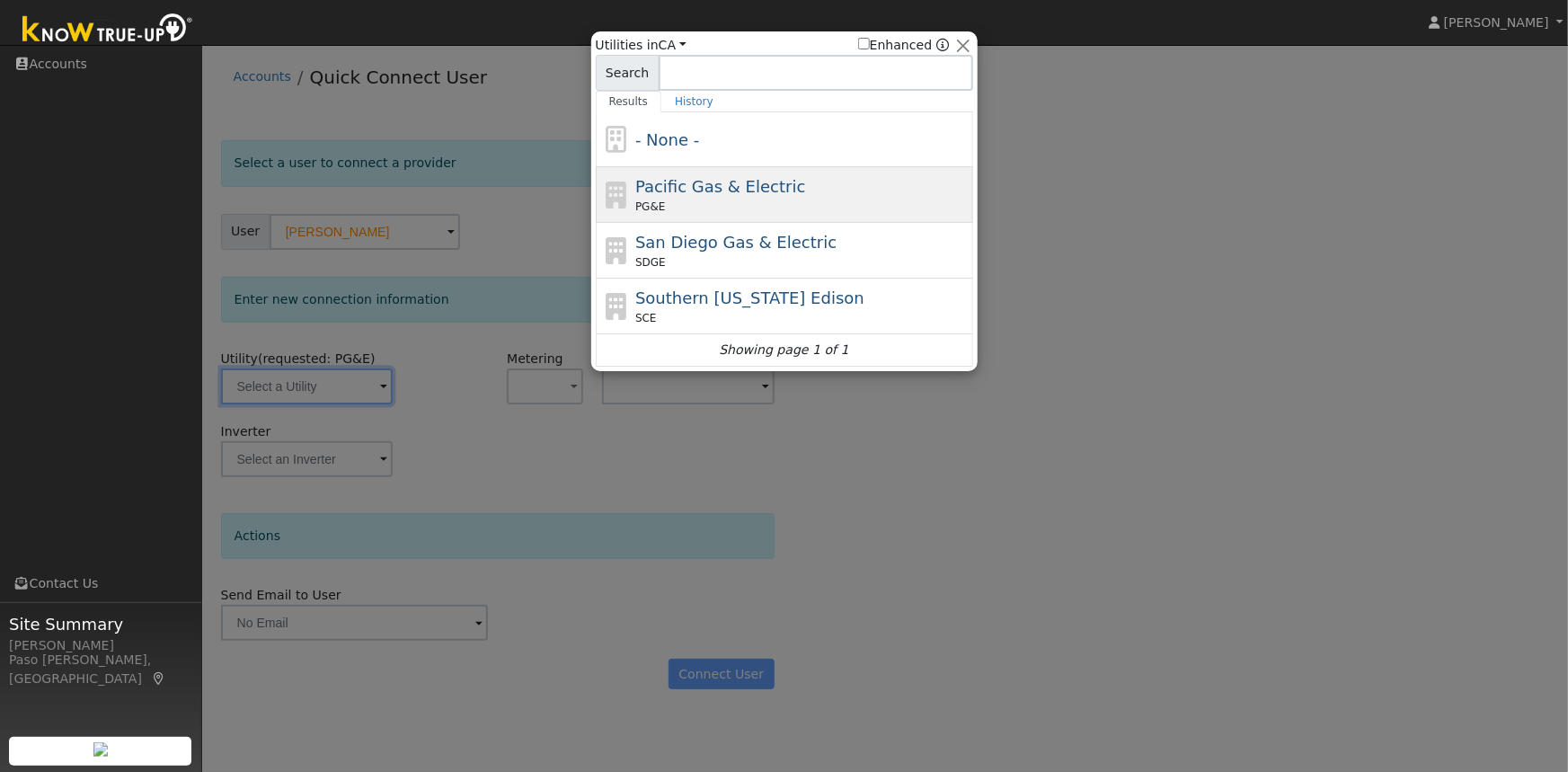
click at [740, 180] on span "Pacific Gas & Electric" at bounding box center [721, 187] width 170 height 19
type input "PG&E"
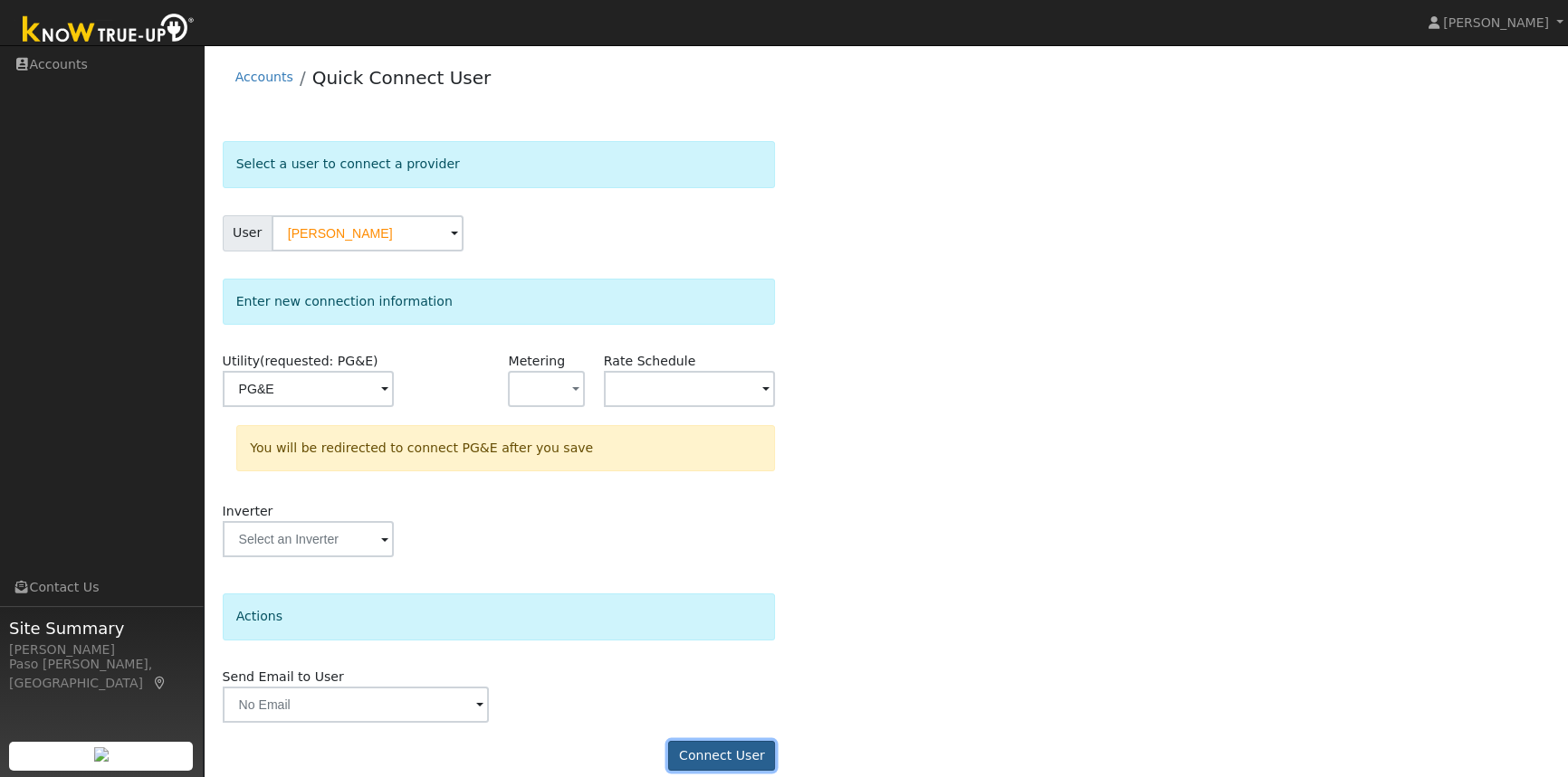
click at [714, 746] on button "Connect User" at bounding box center [721, 756] width 106 height 30
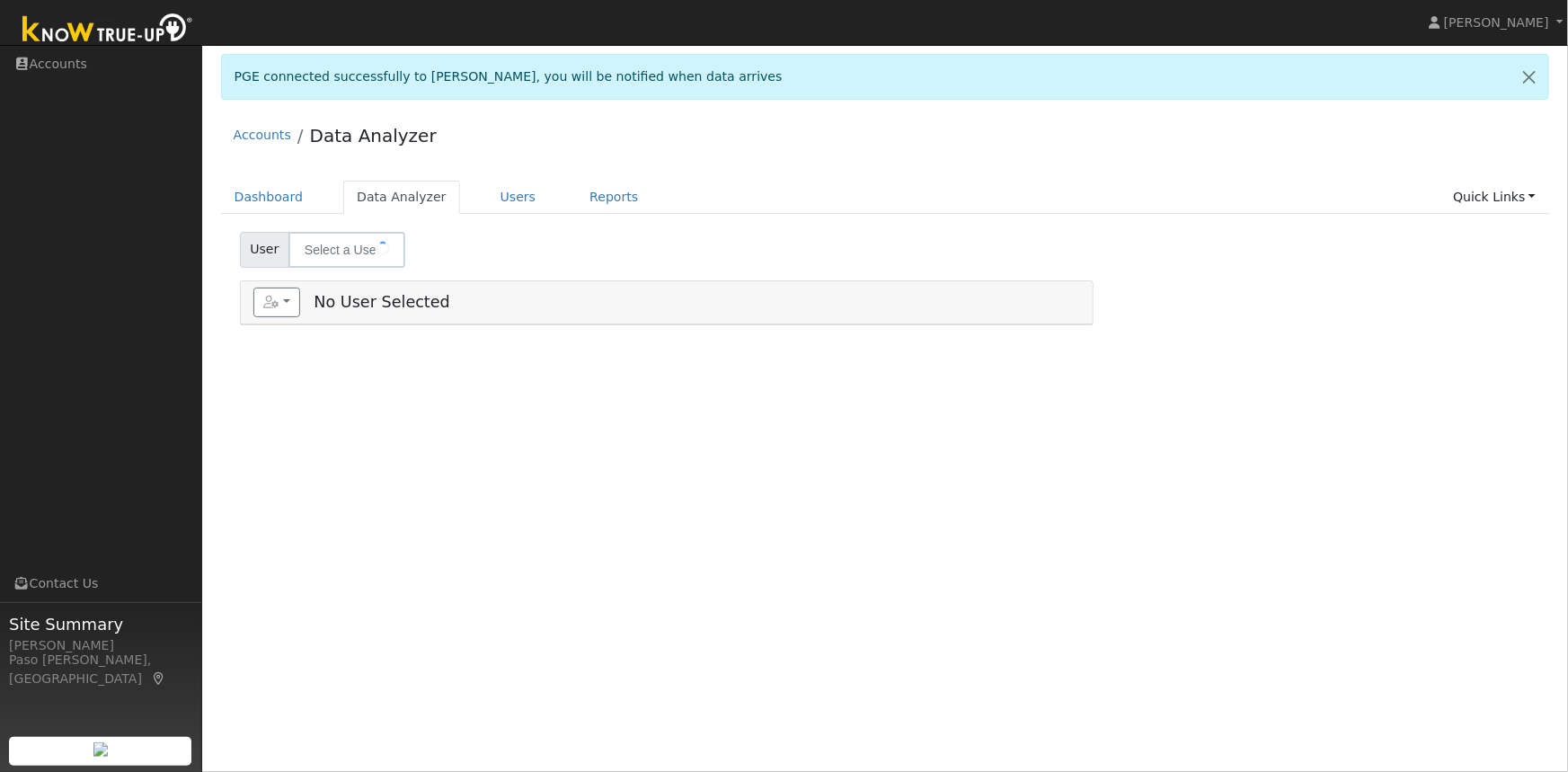
type input "[PERSON_NAME]"
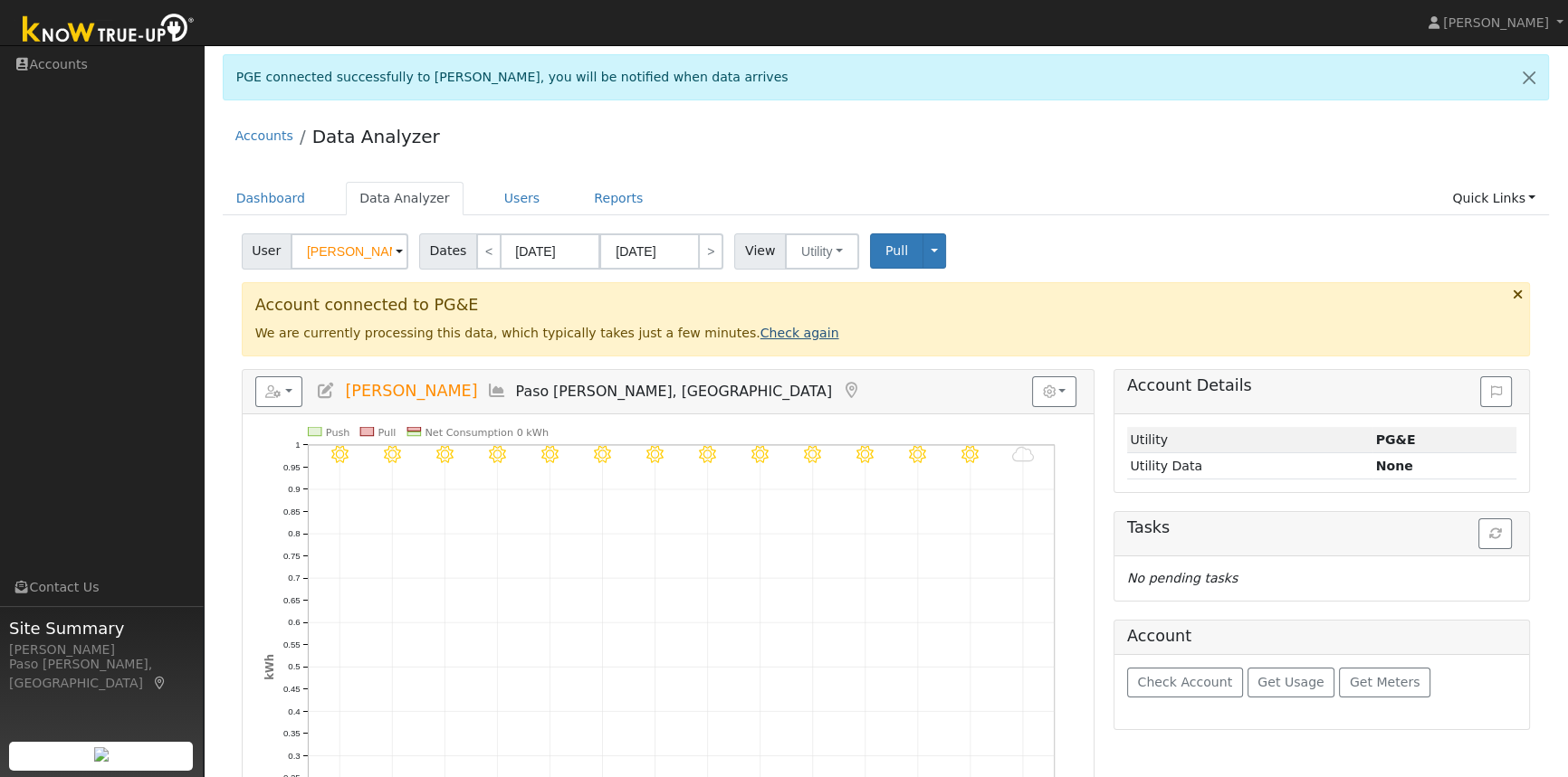
click at [760, 337] on link "Check again" at bounding box center [799, 332] width 79 height 14
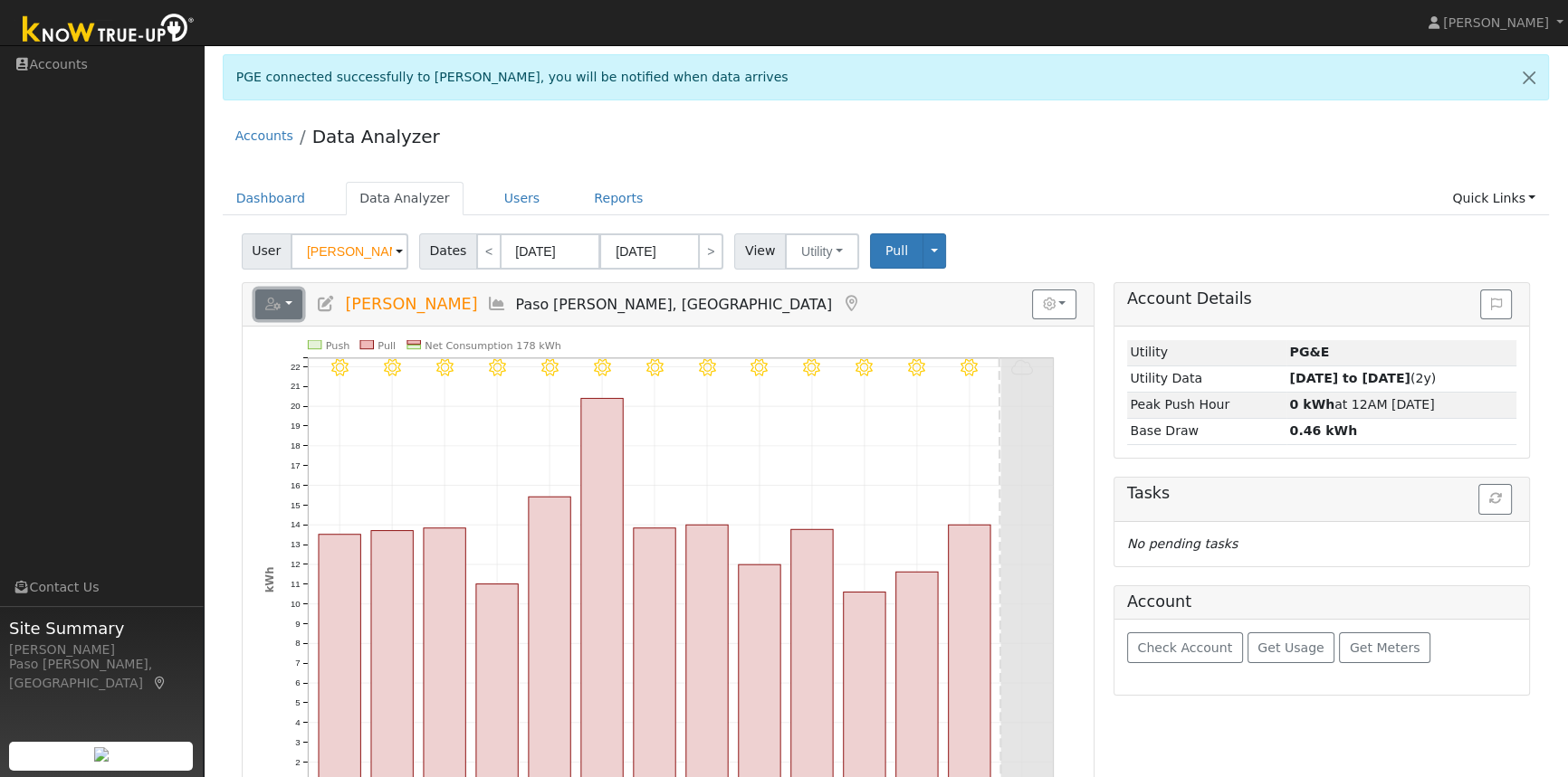
click at [289, 305] on button "button" at bounding box center [279, 305] width 48 height 30
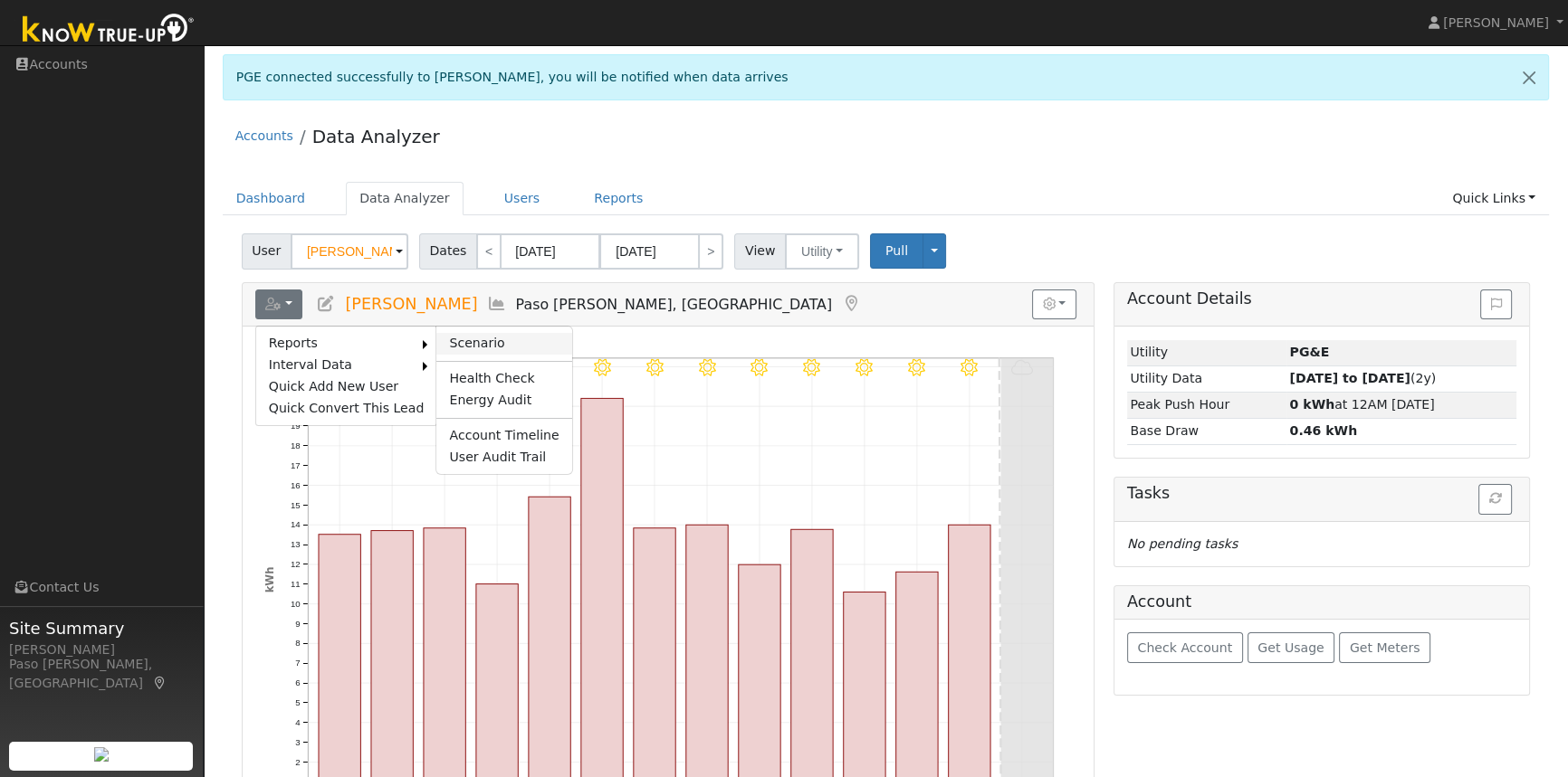
click at [470, 344] on link "Scenario" at bounding box center [504, 344] width 135 height 22
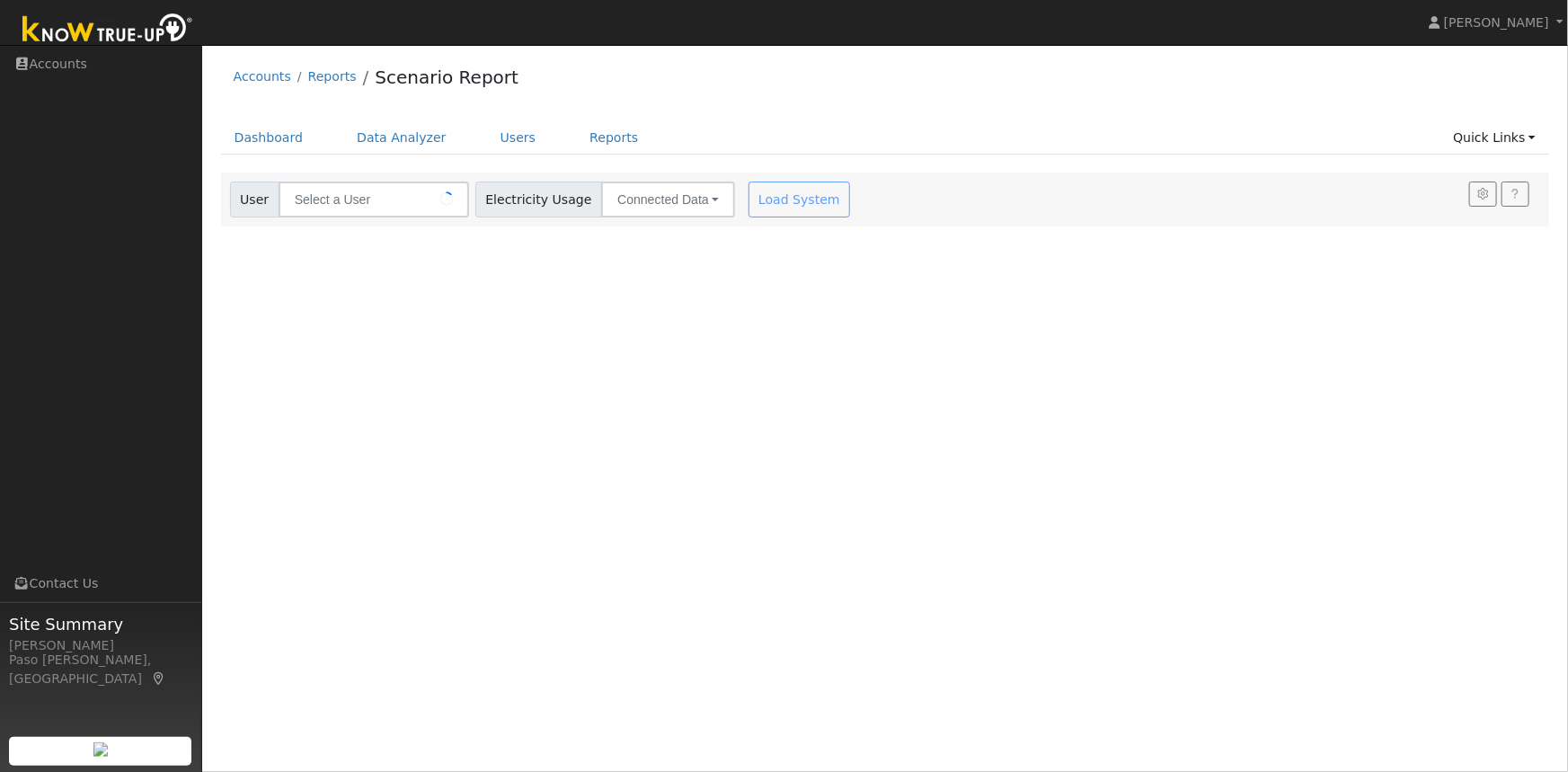
type input "[PERSON_NAME]"
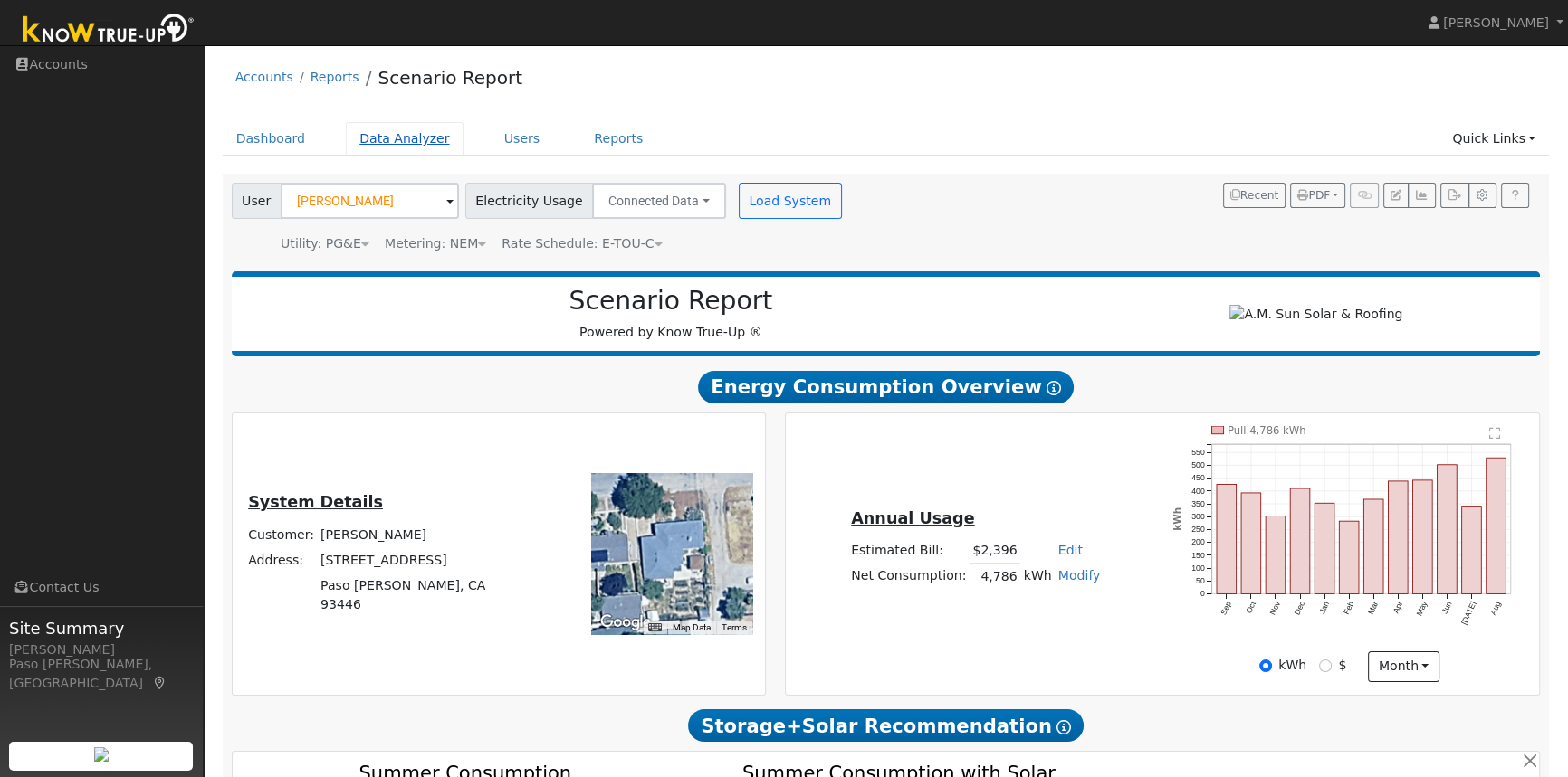
click at [403, 138] on link "Data Analyzer" at bounding box center [405, 139] width 118 height 33
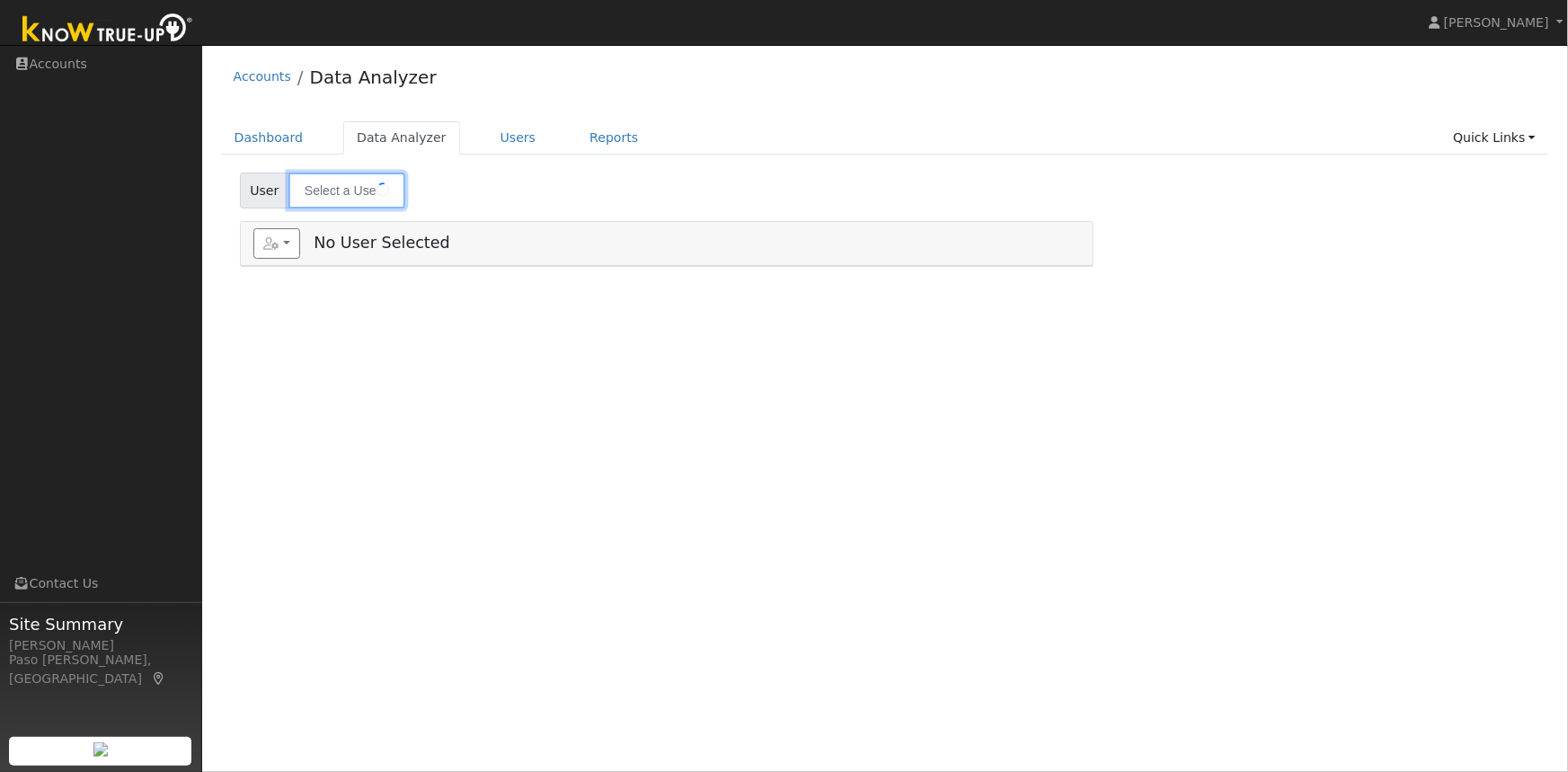
type input "[PERSON_NAME]"
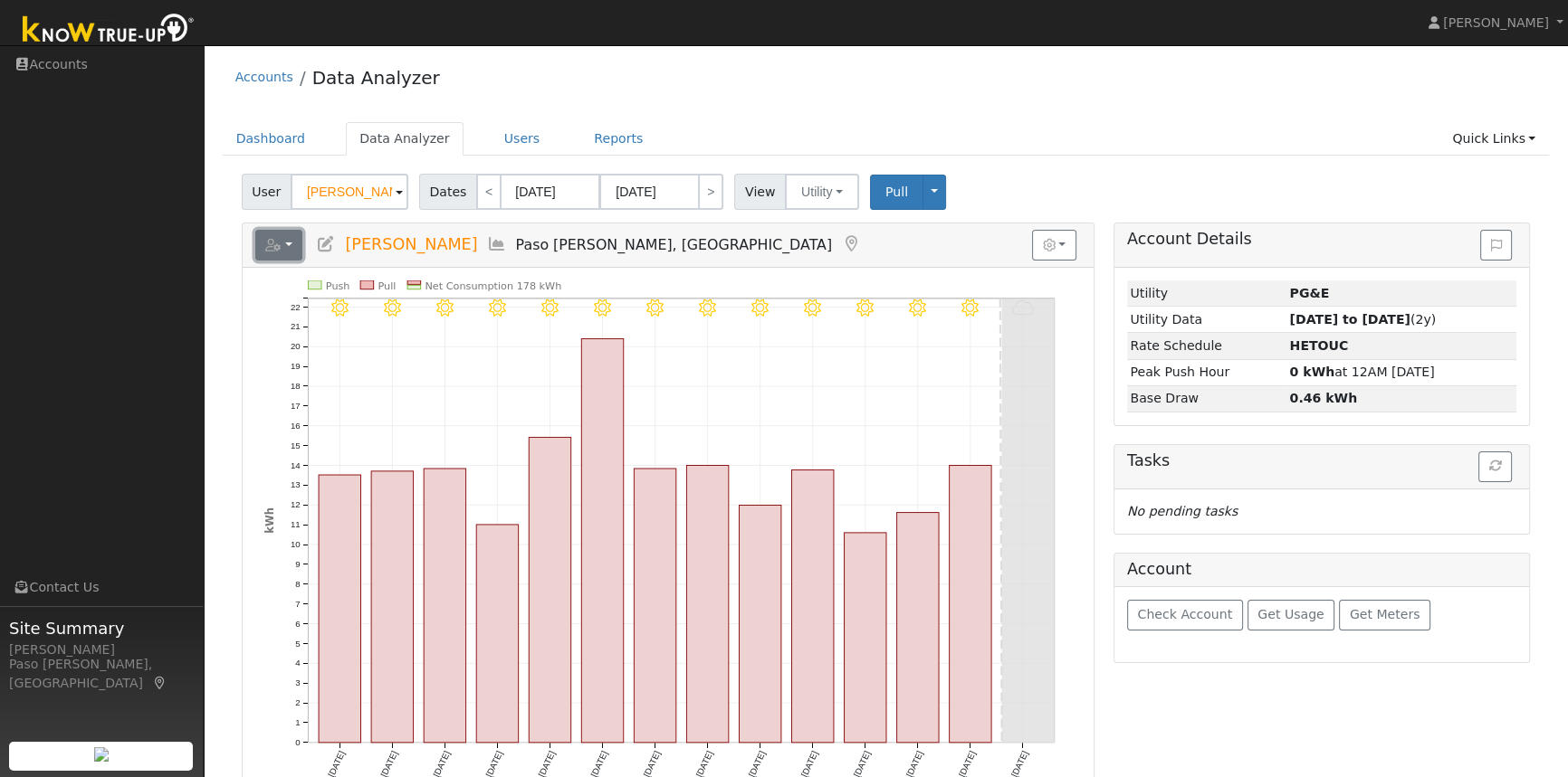
click at [281, 244] on button "button" at bounding box center [279, 245] width 48 height 30
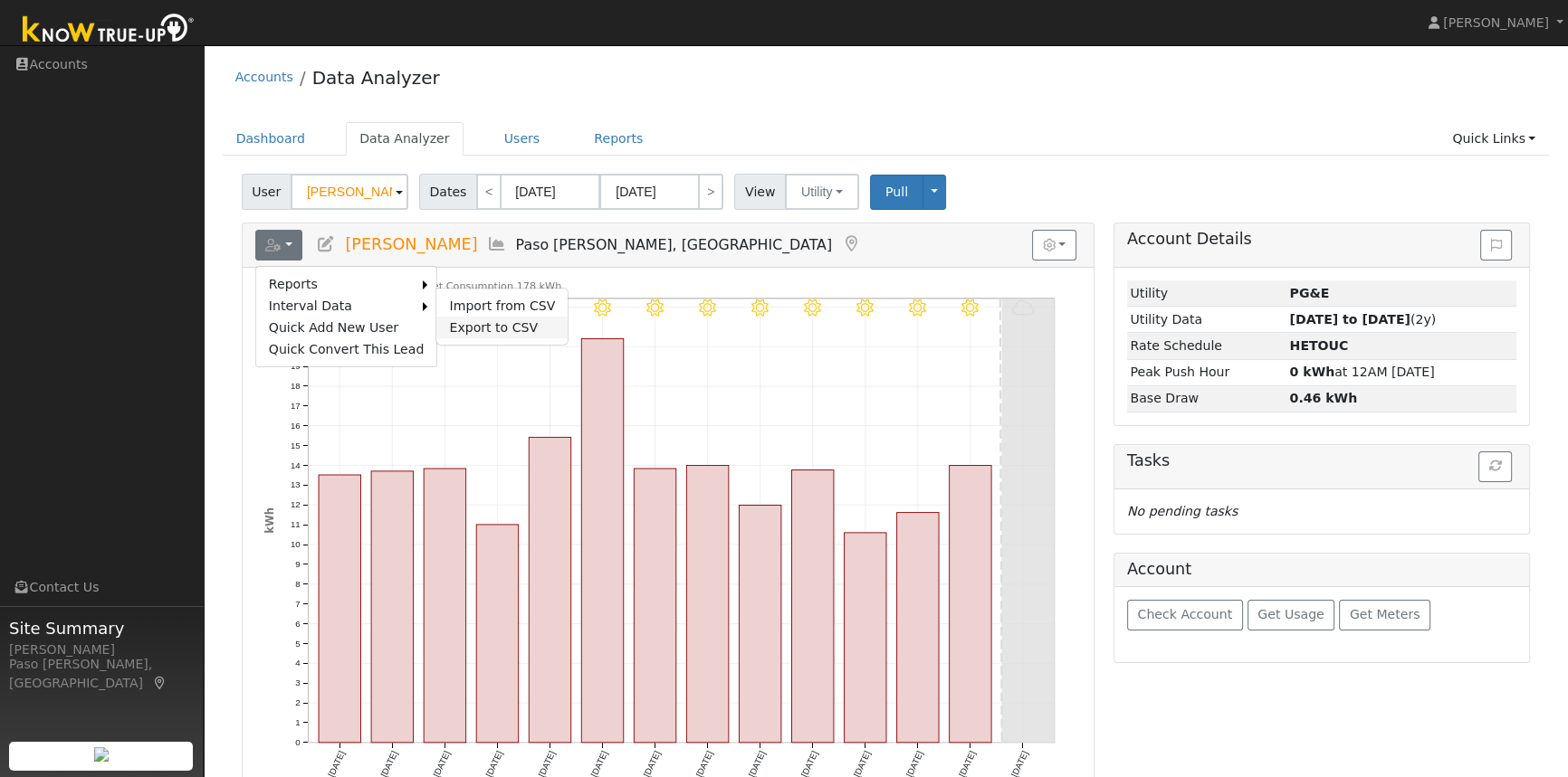
click at [489, 317] on link "Export to CSV" at bounding box center [502, 327] width 131 height 22
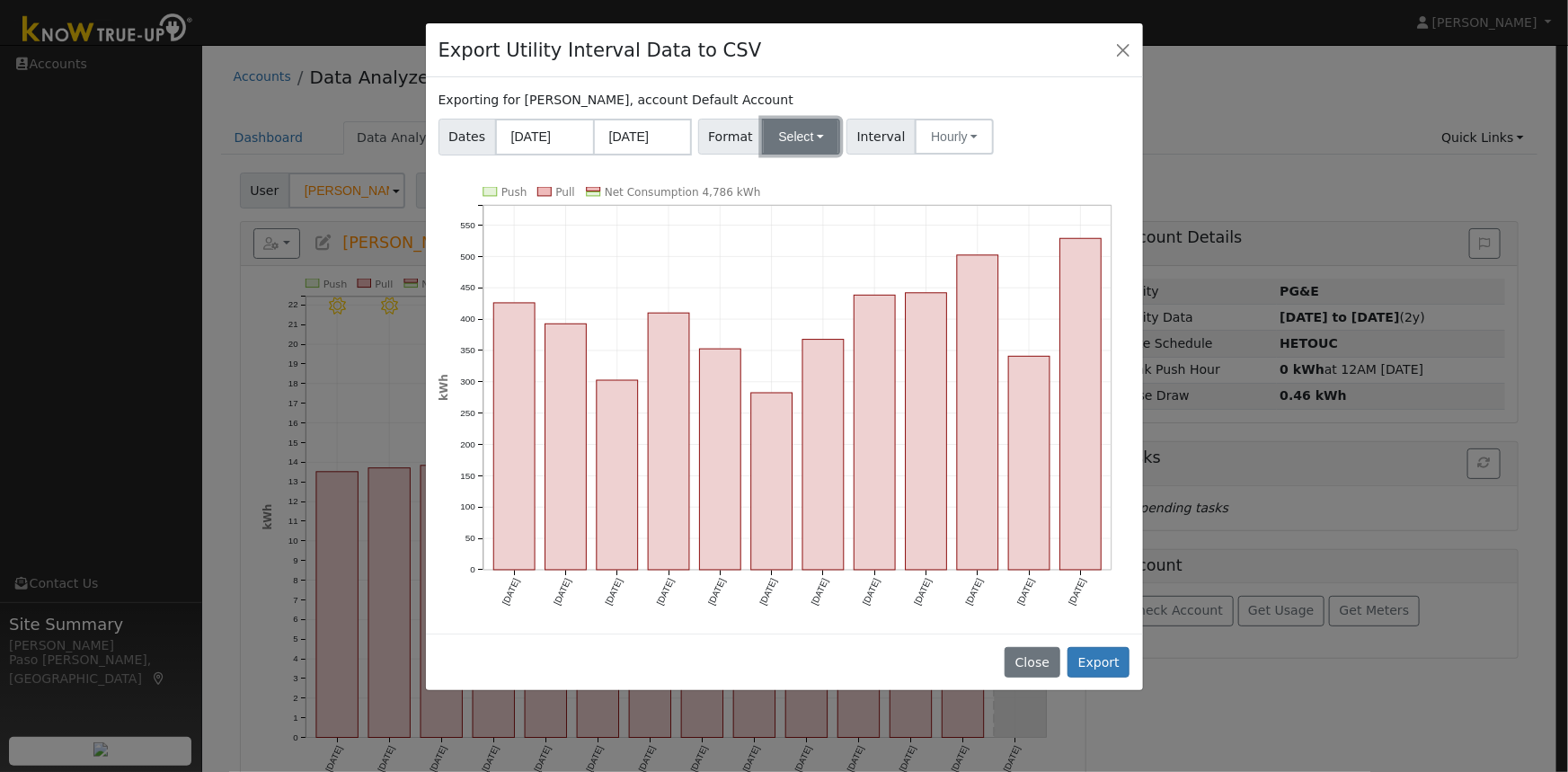
click at [796, 138] on button "Select" at bounding box center [801, 137] width 78 height 36
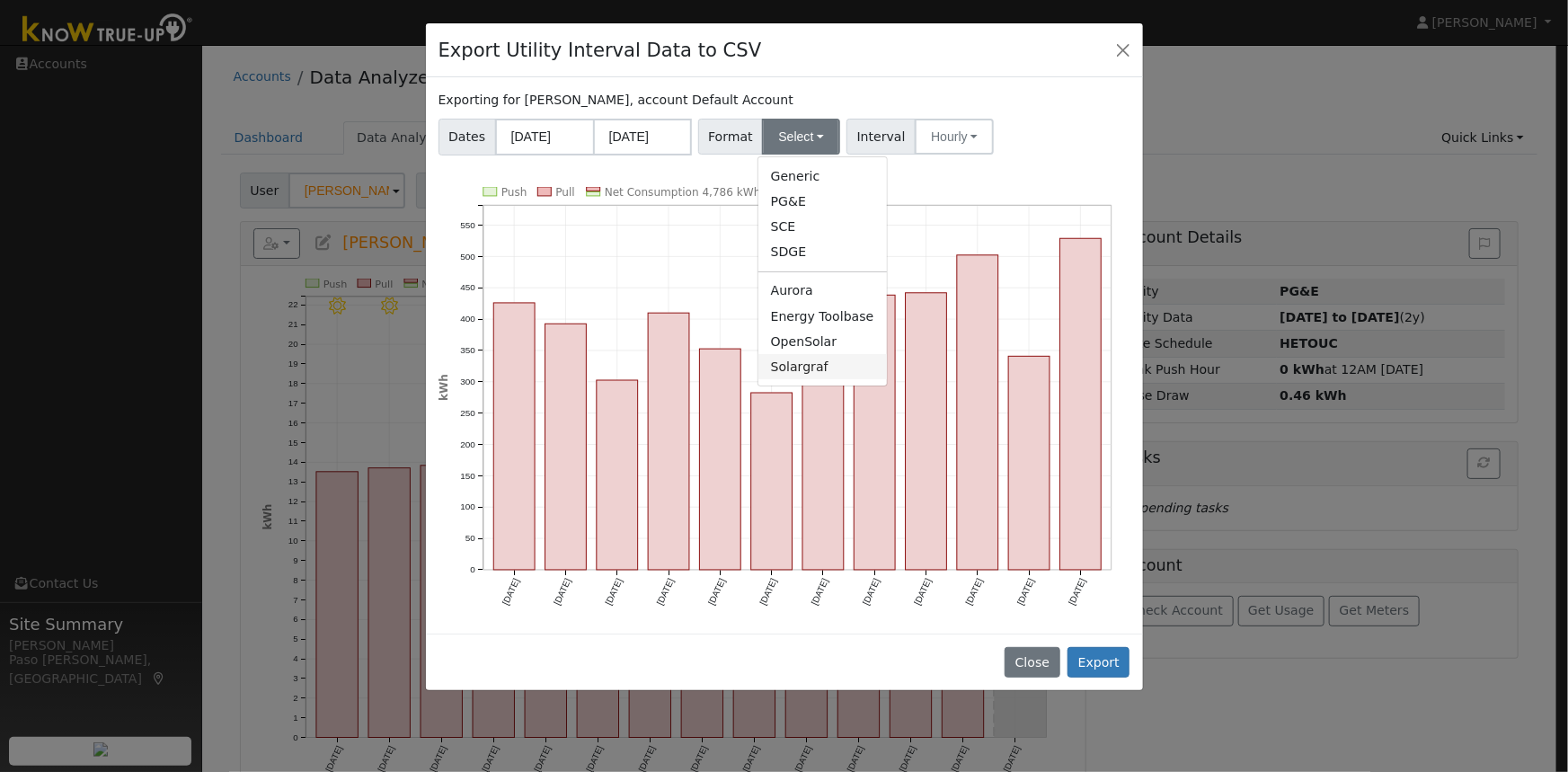
click at [787, 366] on link "Solargraf" at bounding box center [823, 366] width 128 height 25
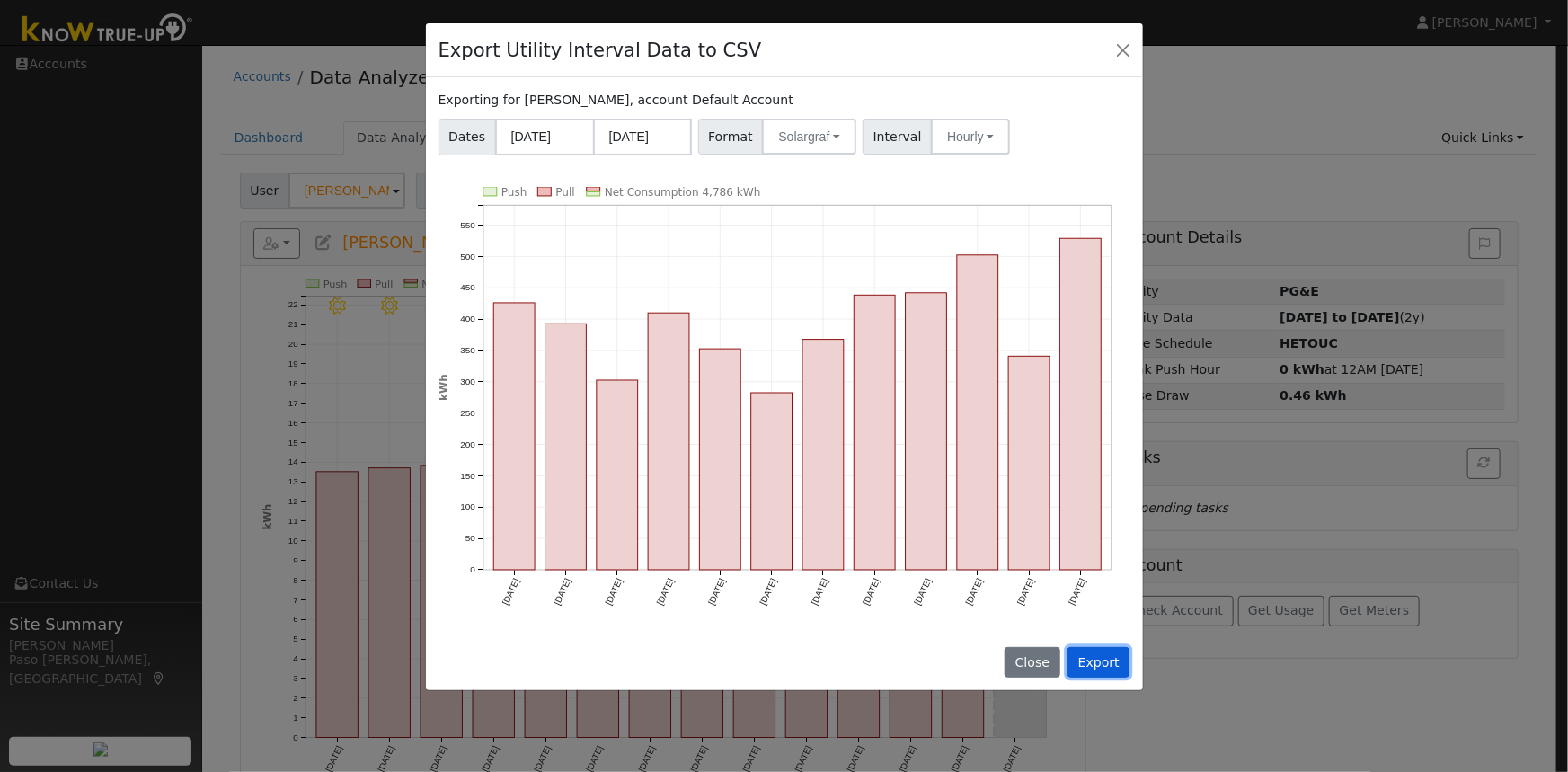
click at [1114, 655] on button "Export" at bounding box center [1099, 663] width 62 height 30
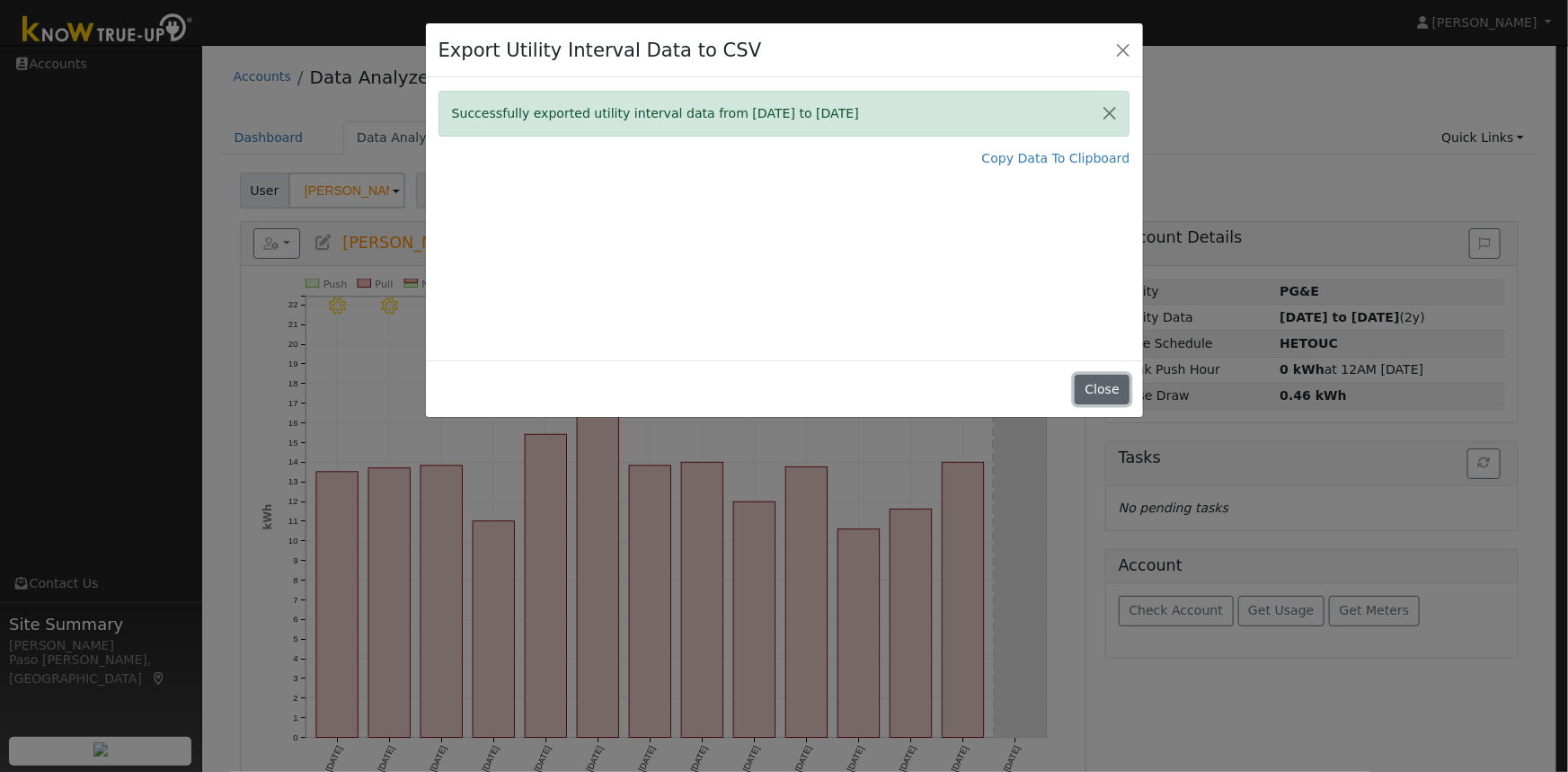
click at [1107, 394] on button "Close" at bounding box center [1102, 390] width 55 height 30
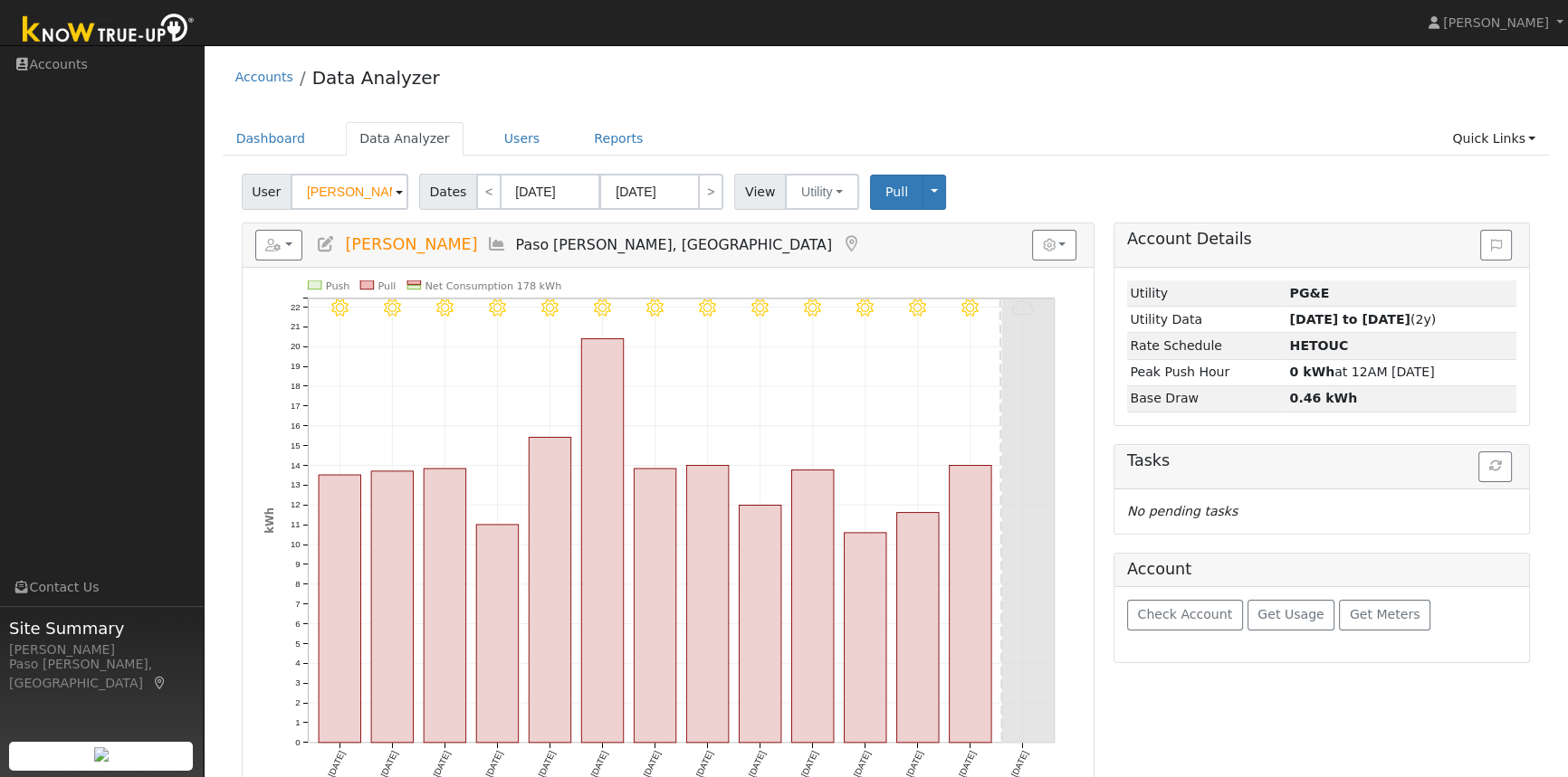
click at [1274, 144] on ul "Dashboard Data Analyzer Users Reports Quick Links Quick Add Quick Connect Run a…" at bounding box center [886, 139] width 1328 height 33
